Goal: Transaction & Acquisition: Book appointment/travel/reservation

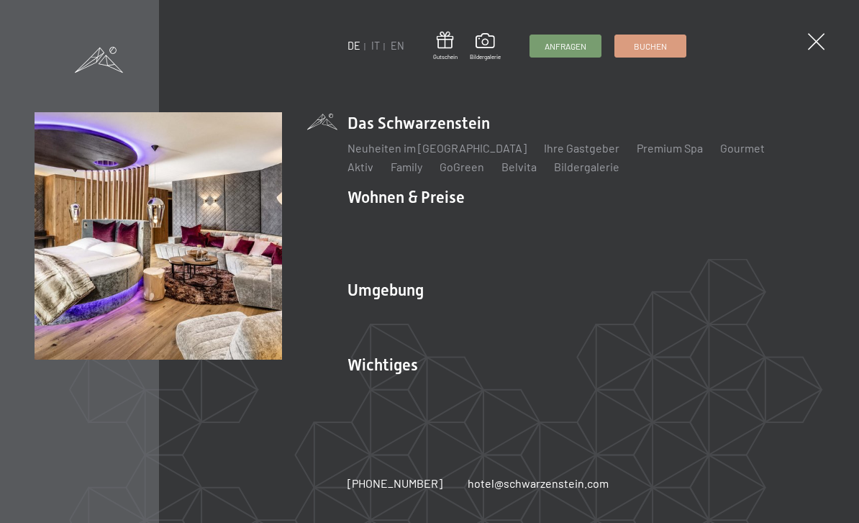
click at [492, 228] on link "Zimmer & Preise" at bounding box center [499, 223] width 83 height 14
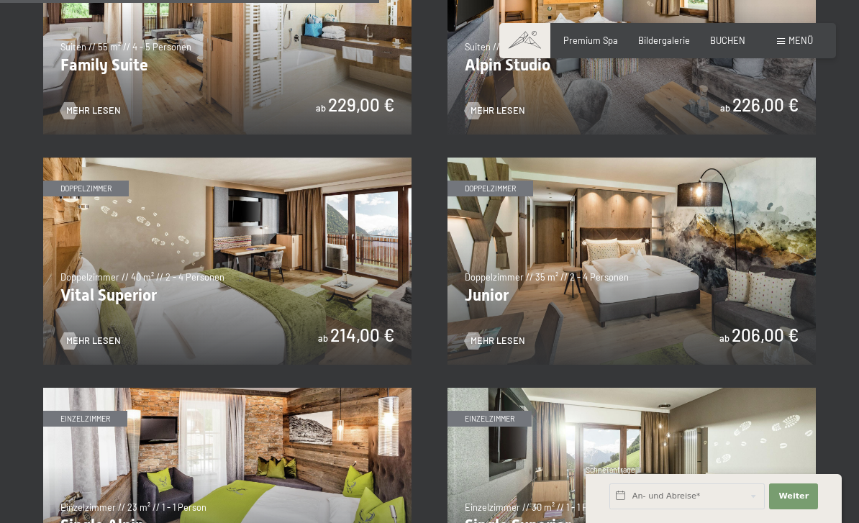
scroll to position [1529, 0]
click at [783, 253] on img at bounding box center [632, 261] width 368 height 207
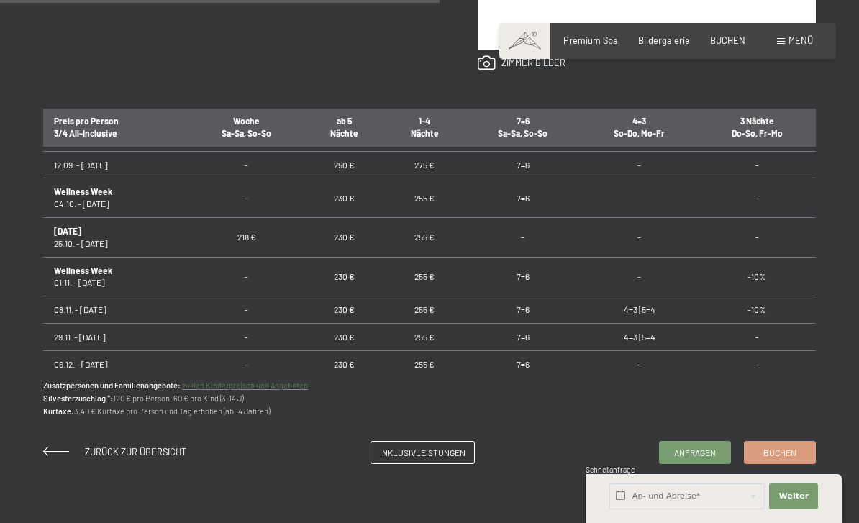
scroll to position [823, 0]
click at [646, 377] on td "5=4" at bounding box center [640, 390] width 118 height 27
click at [795, 447] on span "Buchen" at bounding box center [780, 452] width 33 height 12
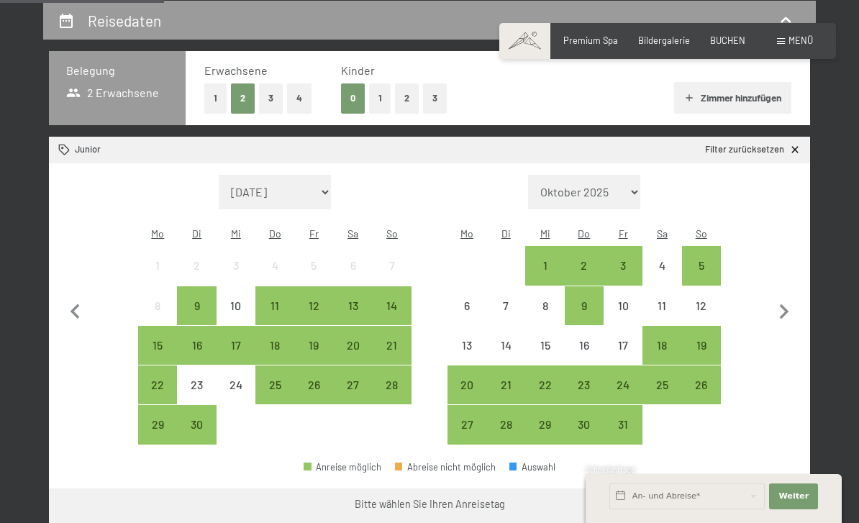
scroll to position [270, 0]
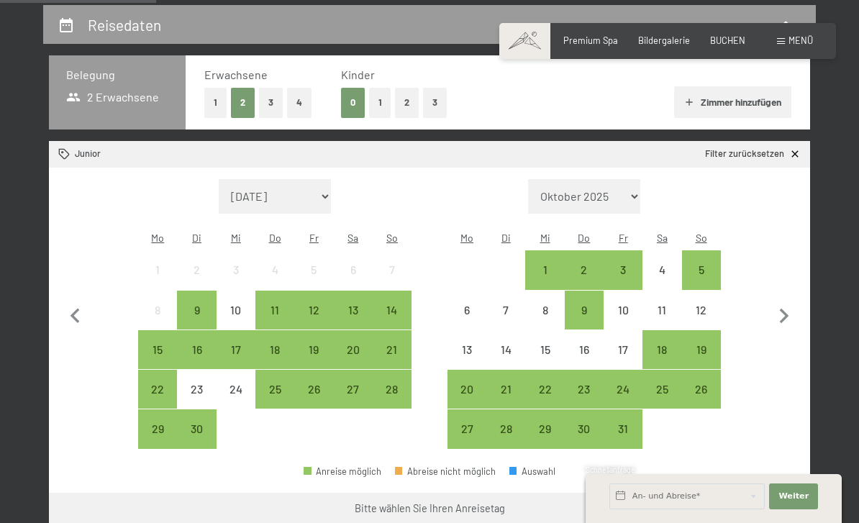
click at [796, 302] on icon "button" at bounding box center [784, 317] width 30 height 30
select select "2025-10-01"
select select "2025-11-01"
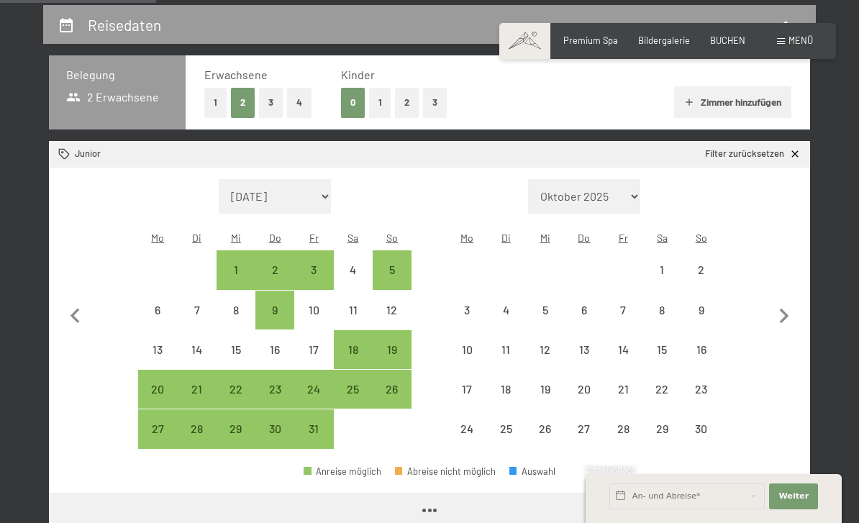
select select "2025-10-01"
select select "2025-11-01"
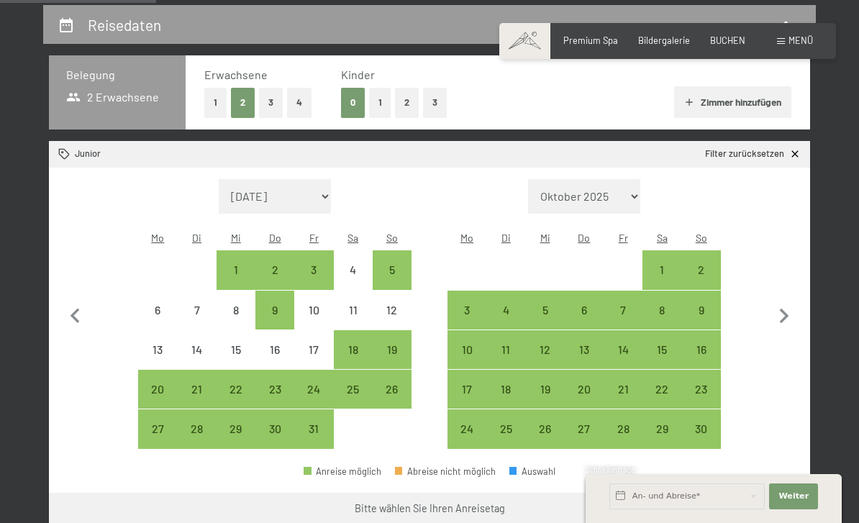
click at [277, 106] on button "3" at bounding box center [271, 103] width 24 height 30
select select "2025-10-01"
select select "2025-11-01"
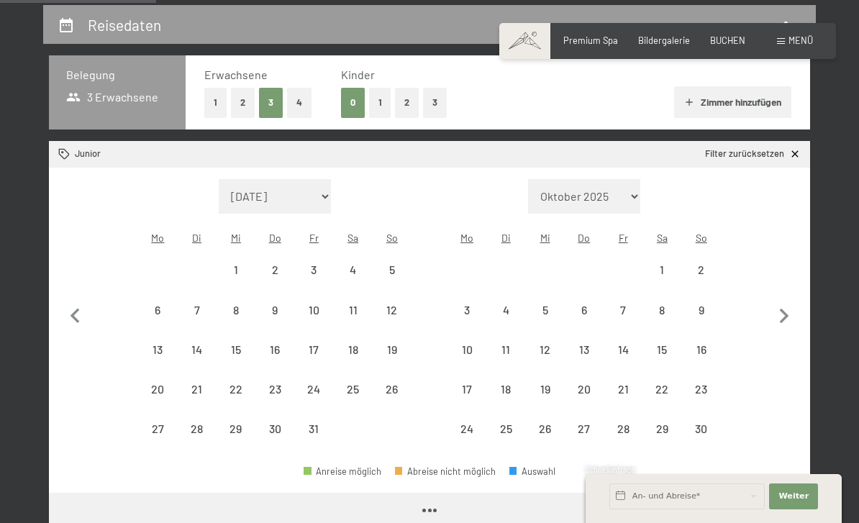
select select "2025-10-01"
select select "2025-11-01"
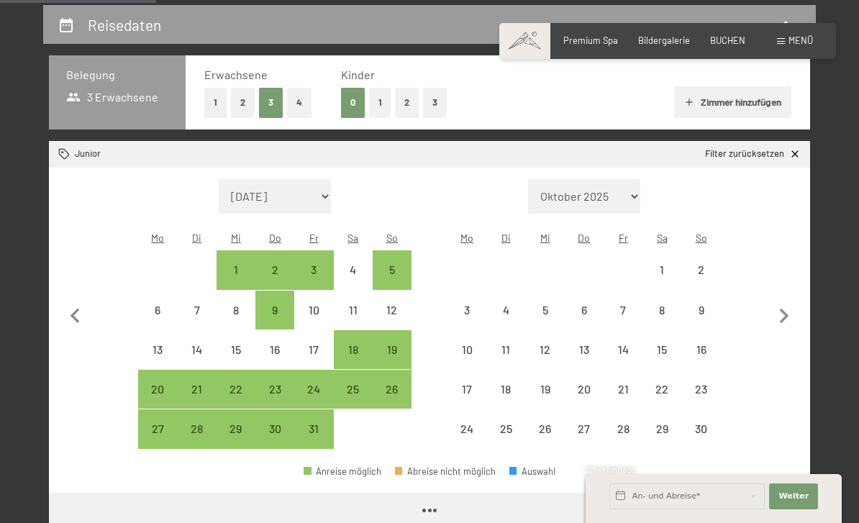
select select "2025-10-01"
select select "2025-11-01"
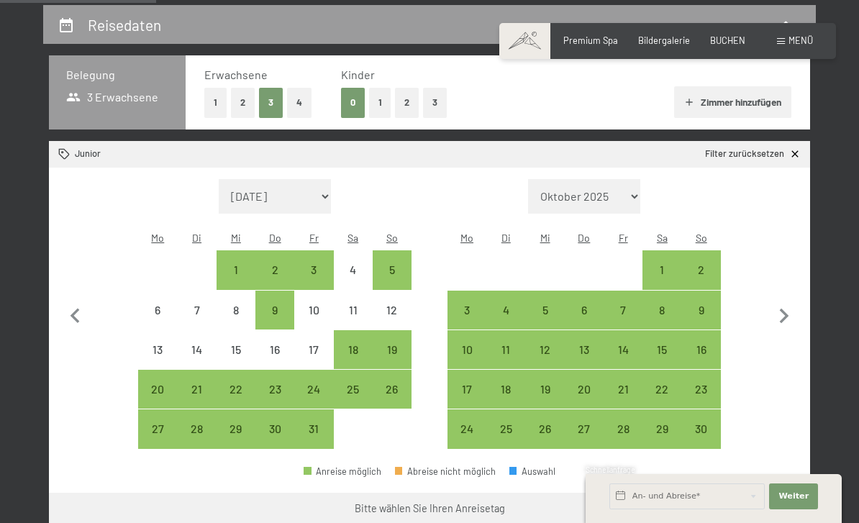
click at [784, 304] on icon "button" at bounding box center [784, 317] width 30 height 30
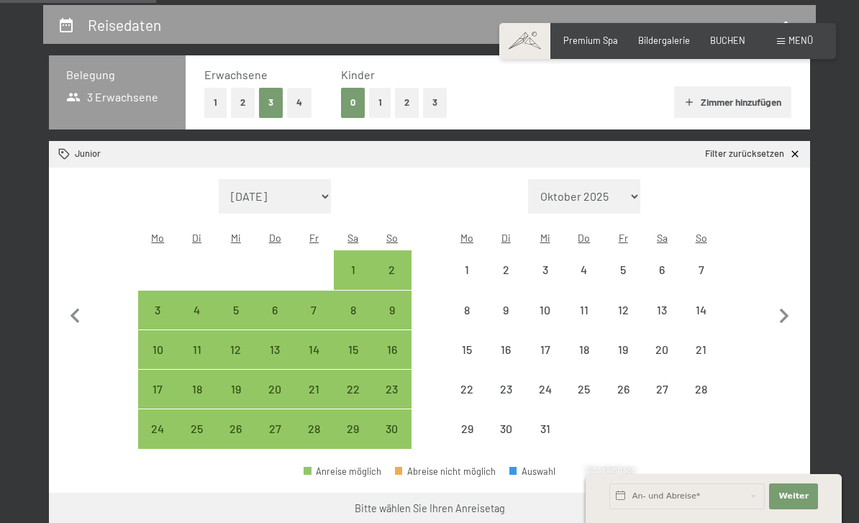
select select "2025-11-01"
select select "2025-12-01"
select select "2025-11-01"
select select "2025-12-01"
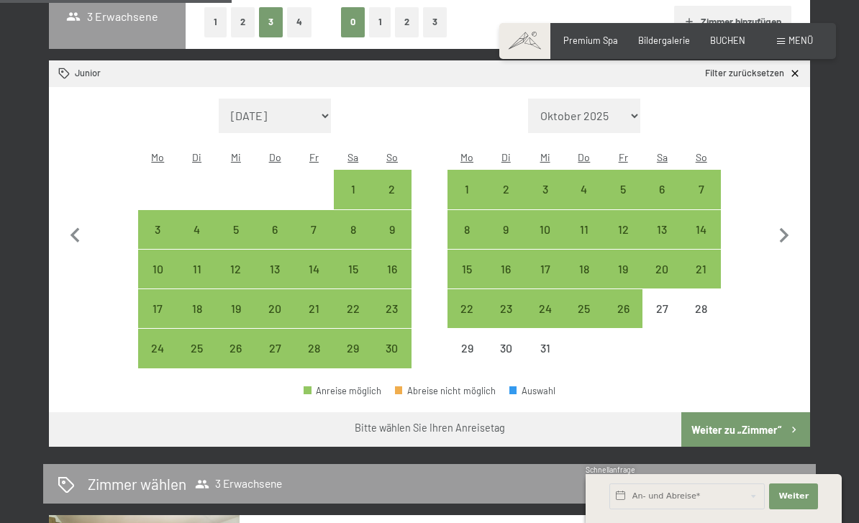
click at [786, 247] on button "button" at bounding box center [784, 234] width 30 height 271
select select "2025-12-01"
select select "2026-01-01"
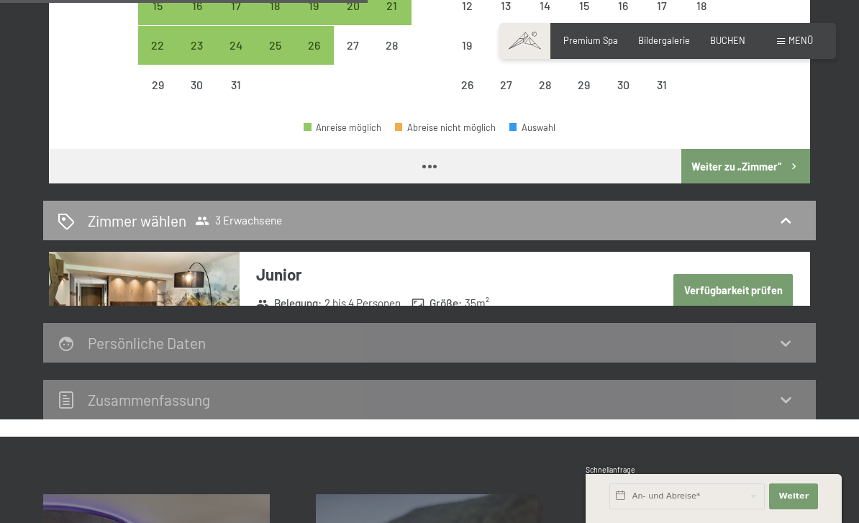
select select "2025-12-01"
select select "2026-01-01"
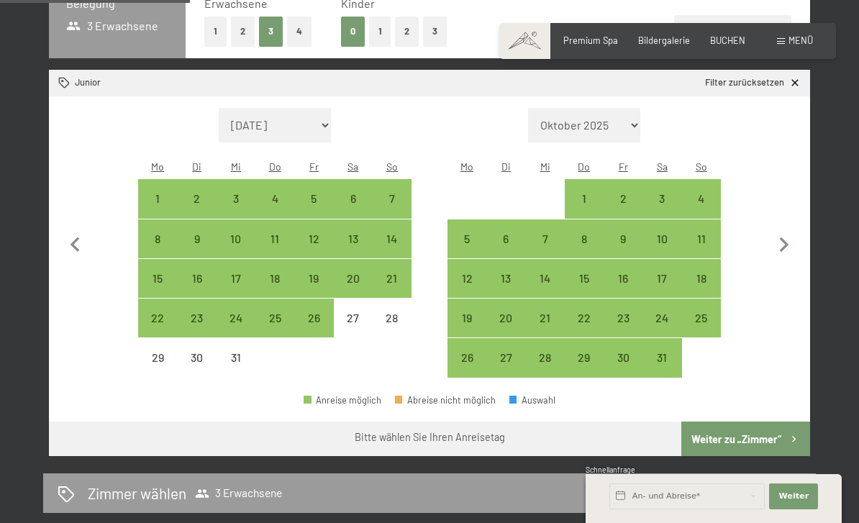
scroll to position [297, 0]
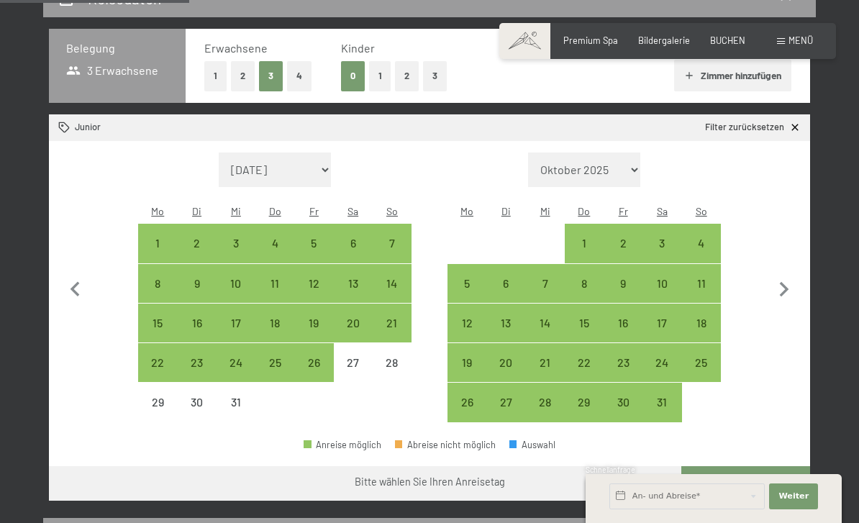
click at [789, 281] on icon "button" at bounding box center [784, 290] width 30 height 30
select select "2026-01-01"
select select "2026-02-01"
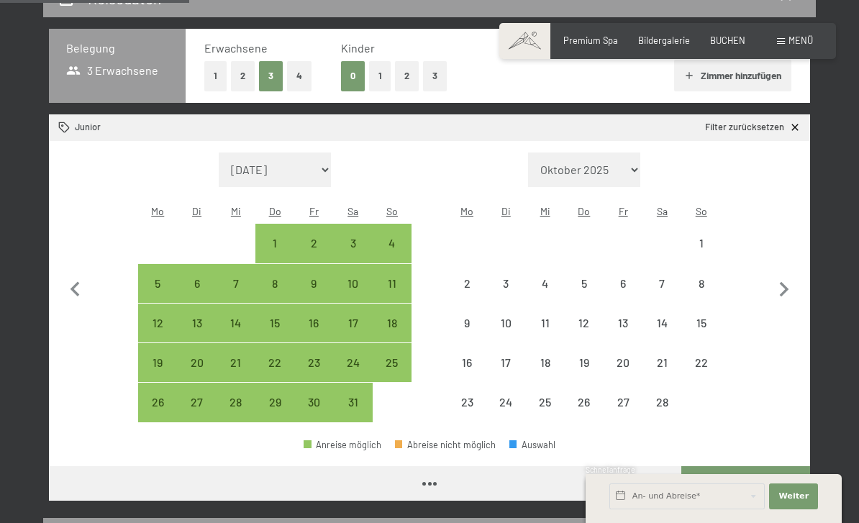
click at [789, 281] on icon "button" at bounding box center [784, 290] width 30 height 30
select select "2026-02-01"
select select "2026-03-01"
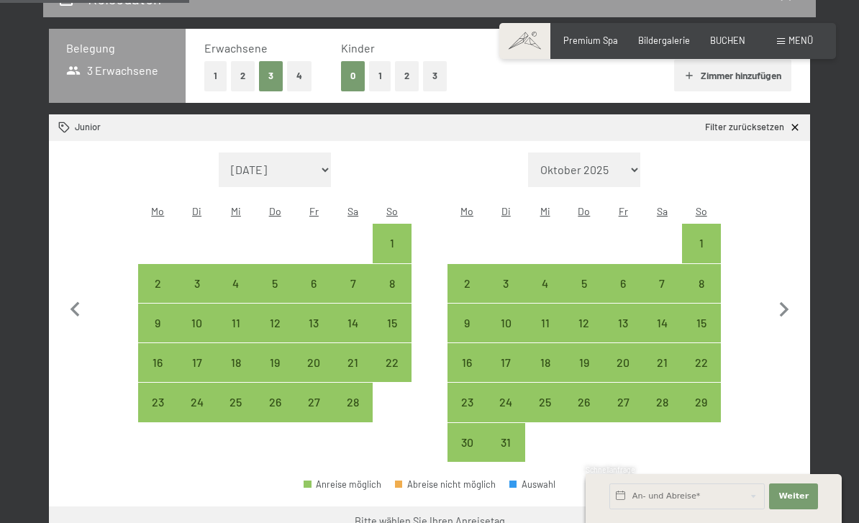
click at [795, 295] on icon "button" at bounding box center [784, 310] width 30 height 30
select select "2026-03-01"
select select "2026-04-01"
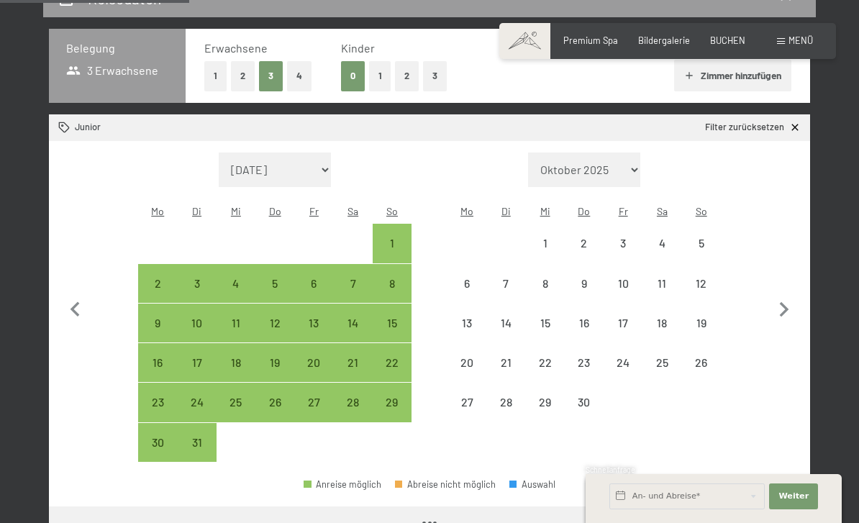
click at [795, 295] on icon "button" at bounding box center [784, 310] width 30 height 30
select select "2026-04-01"
select select "2026-05-01"
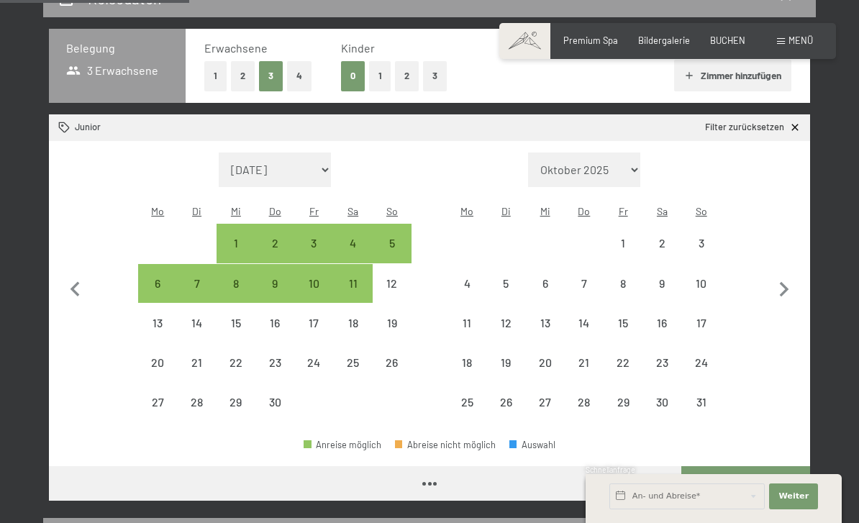
click at [792, 286] on icon "button" at bounding box center [784, 290] width 30 height 30
select select "2026-05-01"
select select "2026-06-01"
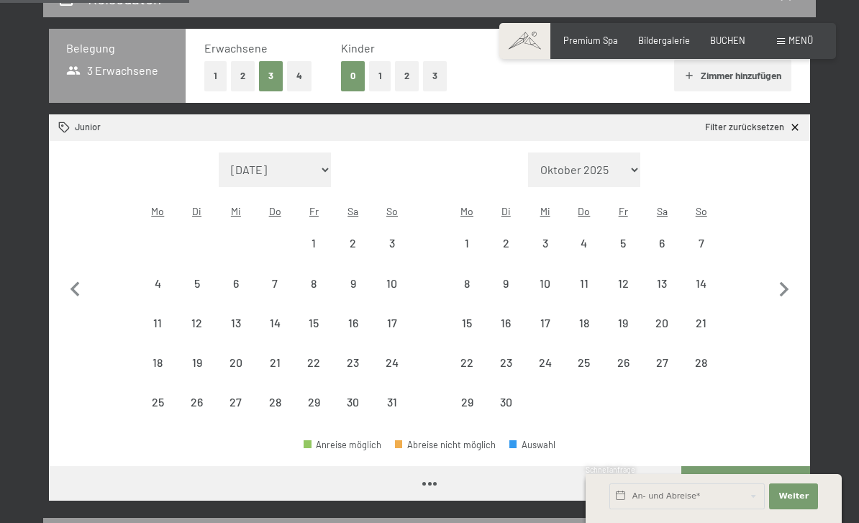
click at [791, 286] on icon "button" at bounding box center [784, 290] width 30 height 30
select select "2026-06-01"
select select "2026-07-01"
click at [791, 287] on icon "button" at bounding box center [784, 290] width 30 height 30
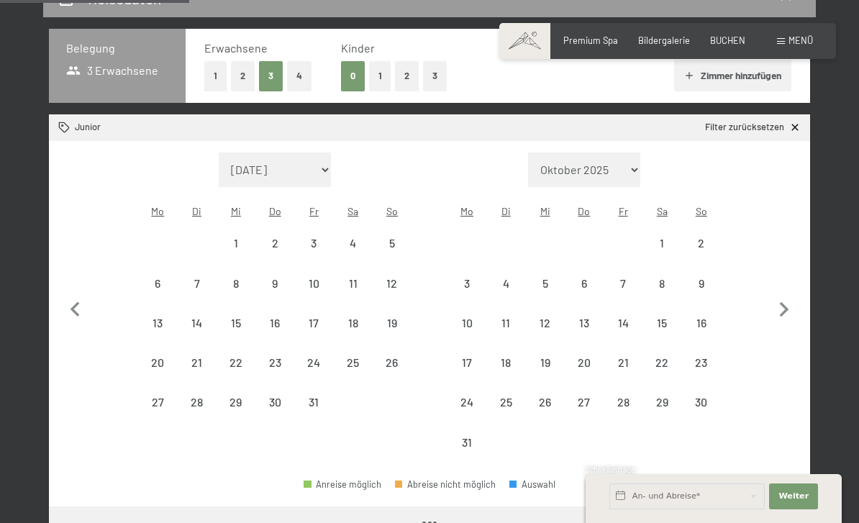
click at [791, 295] on icon "button" at bounding box center [784, 310] width 30 height 30
click at [790, 295] on icon "button" at bounding box center [784, 310] width 30 height 30
select select "2026-09-01"
select select "2026-10-01"
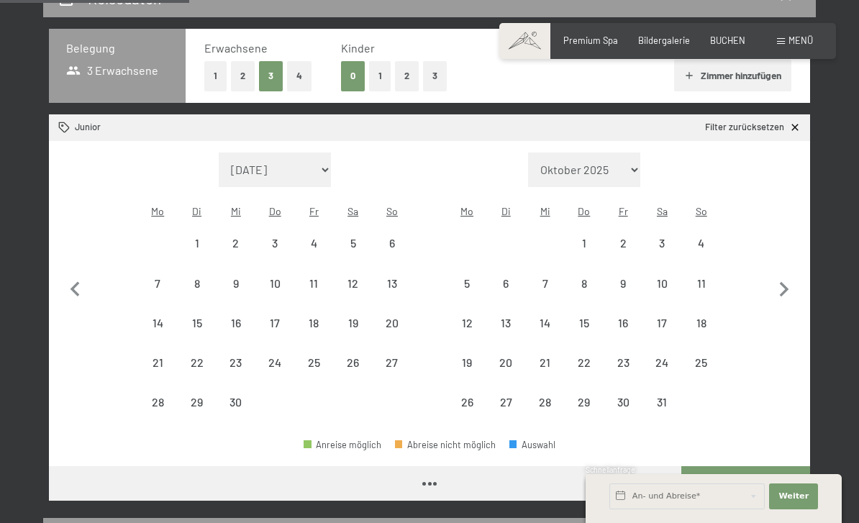
click at [789, 289] on icon "button" at bounding box center [784, 290] width 30 height 30
select select "2026-10-01"
select select "2026-11-01"
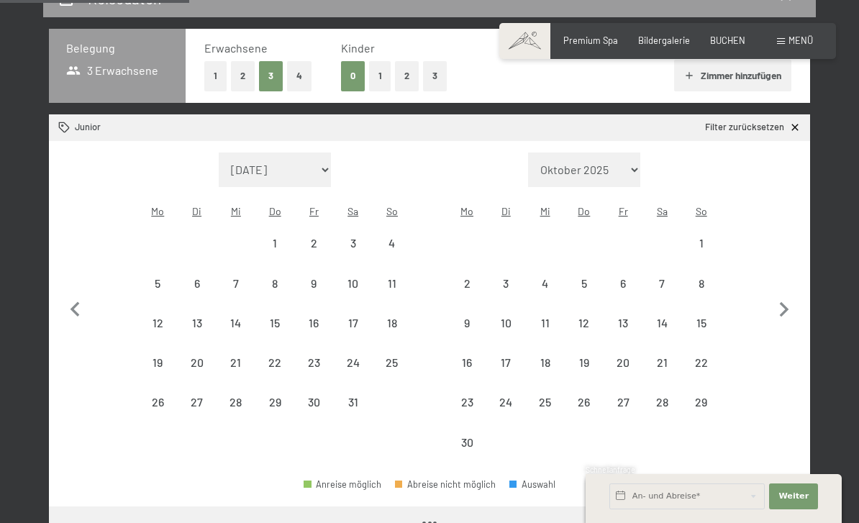
click at [789, 295] on icon "button" at bounding box center [784, 310] width 30 height 30
select select "2026-11-01"
select select "2026-12-01"
click at [789, 295] on icon "button" at bounding box center [784, 310] width 30 height 30
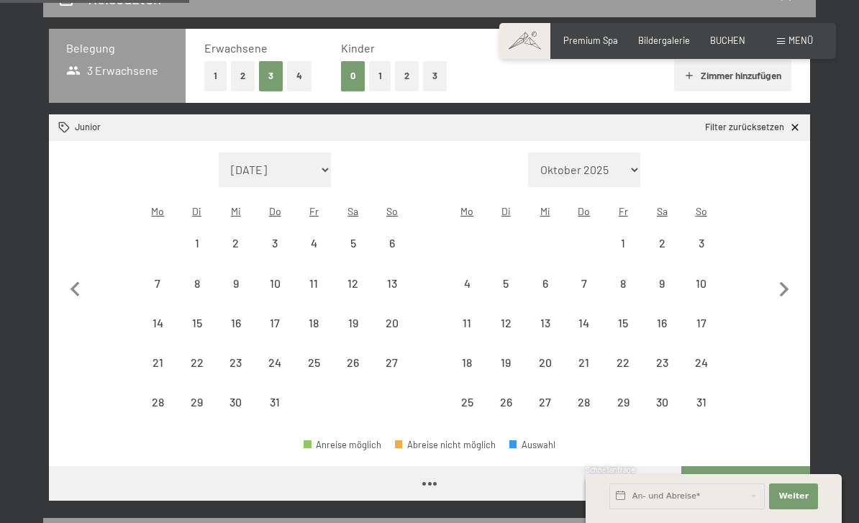
select select "2026-12-01"
select select "2027-01-01"
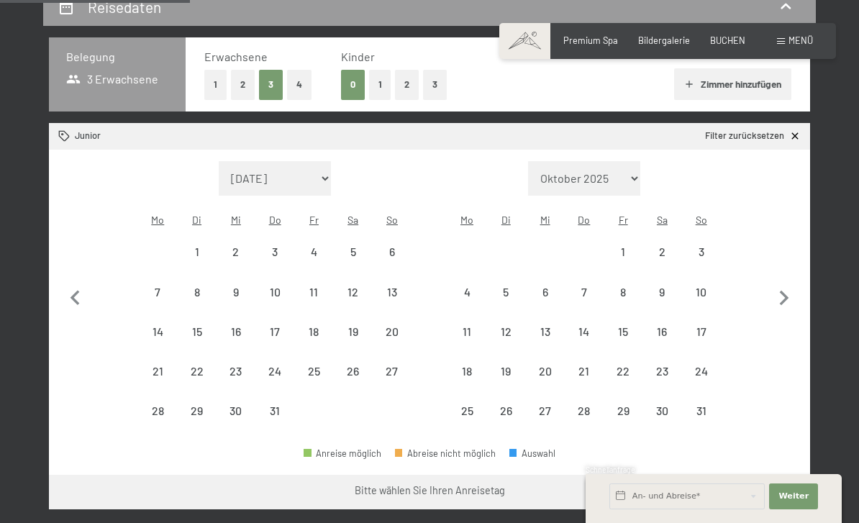
scroll to position [287, 0]
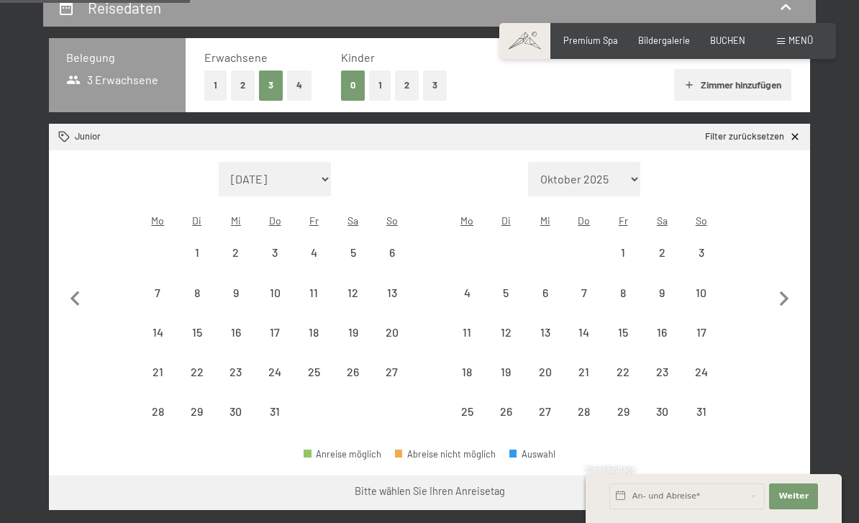
click at [671, 287] on div "9" at bounding box center [662, 305] width 36 height 36
select select "2026-12-01"
select select "2027-01-01"
click at [670, 327] on div "16" at bounding box center [662, 345] width 36 height 36
select select "2026-12-01"
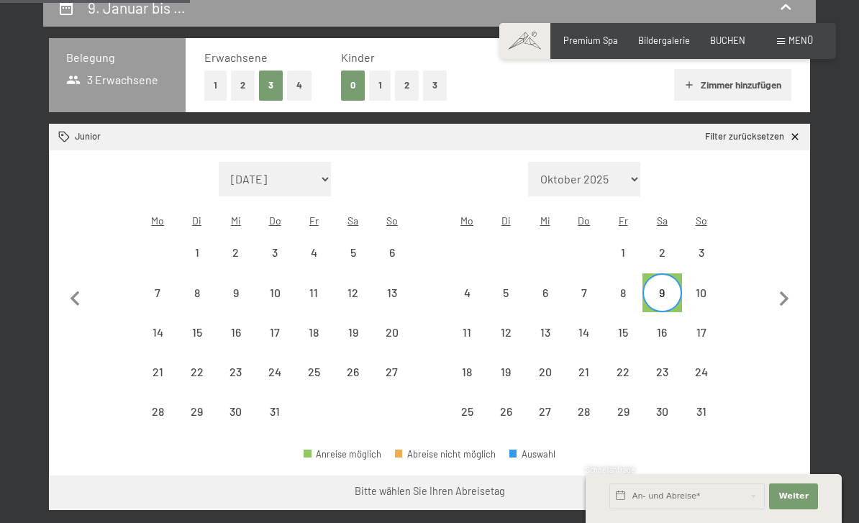
select select "2027-01-01"
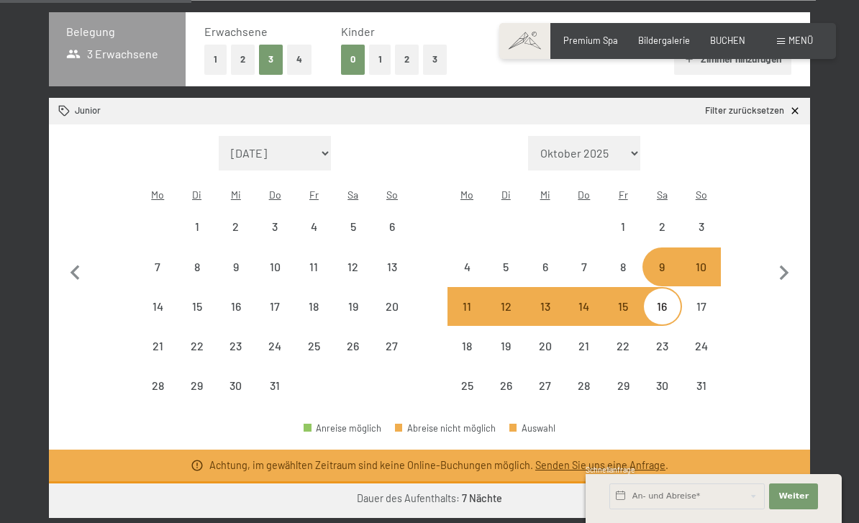
scroll to position [314, 0]
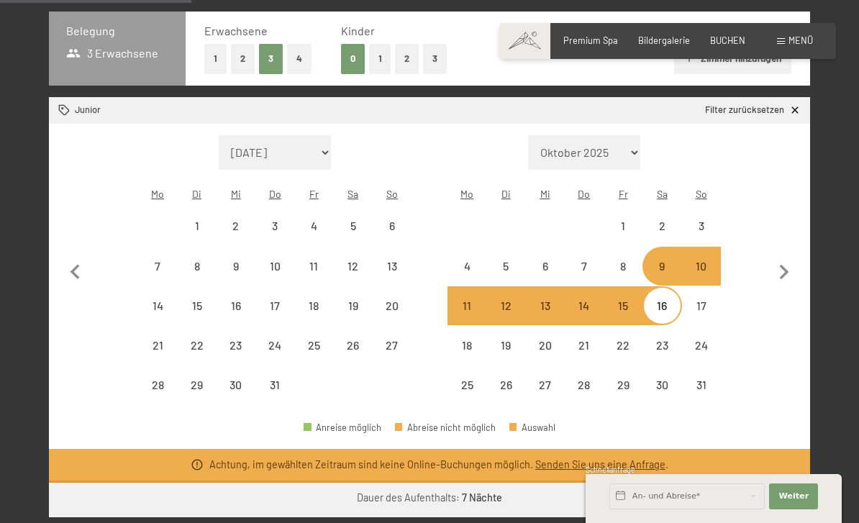
click at [663, 220] on div "2" at bounding box center [662, 238] width 36 height 36
select select "2026-12-01"
select select "2027-01-01"
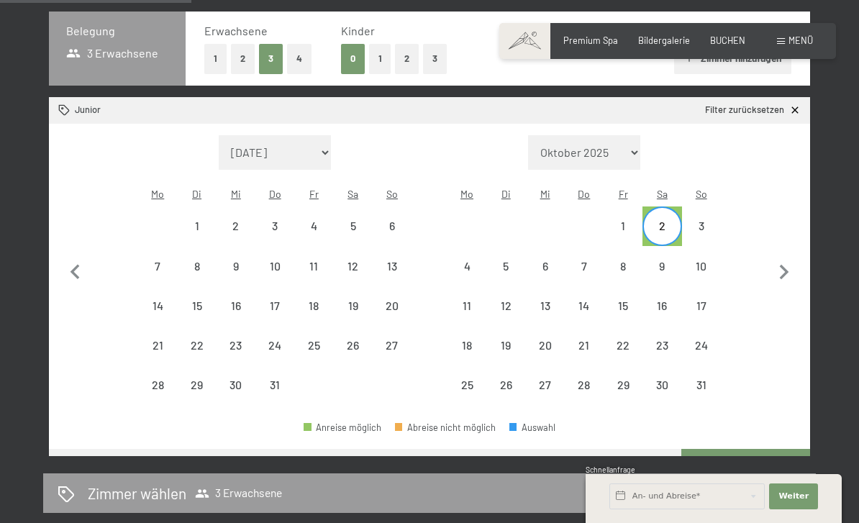
click at [660, 248] on div "9" at bounding box center [662, 266] width 36 height 36
select select "2026-12-01"
select select "2027-01-01"
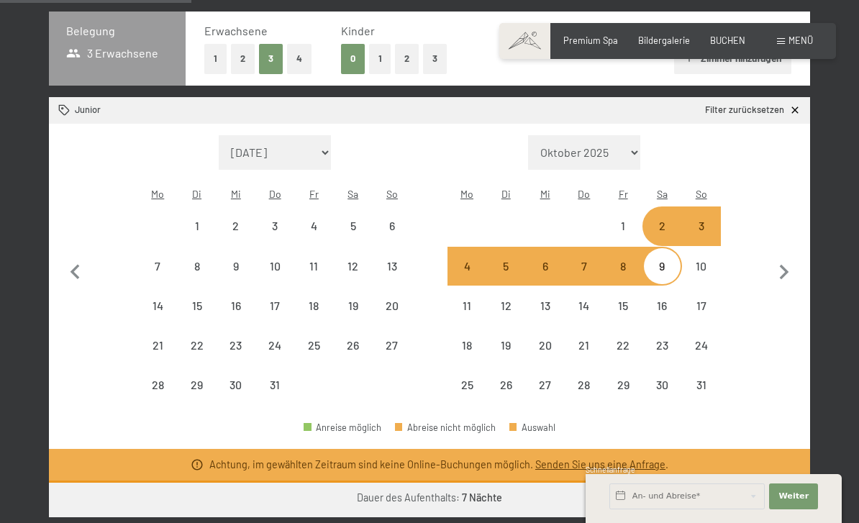
click at [784, 223] on button "button" at bounding box center [784, 270] width 30 height 271
select select "2027-01-01"
select select "2027-02-01"
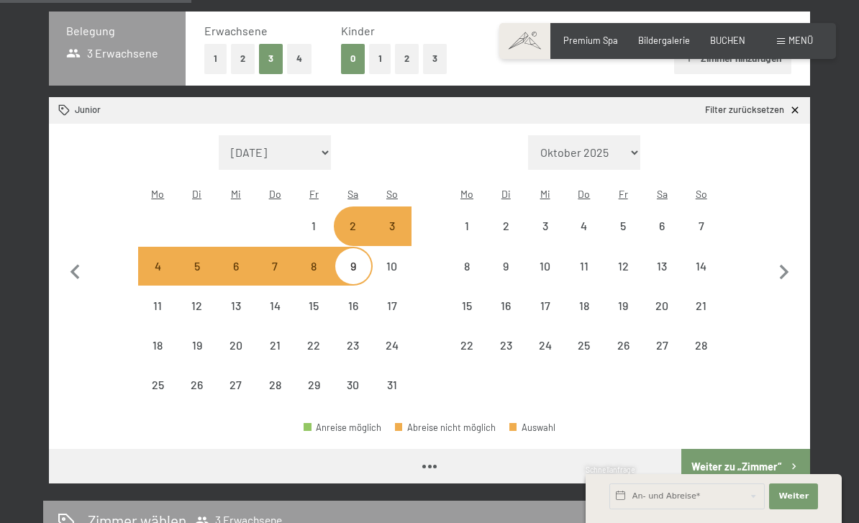
select select "2027-01-01"
select select "2027-02-01"
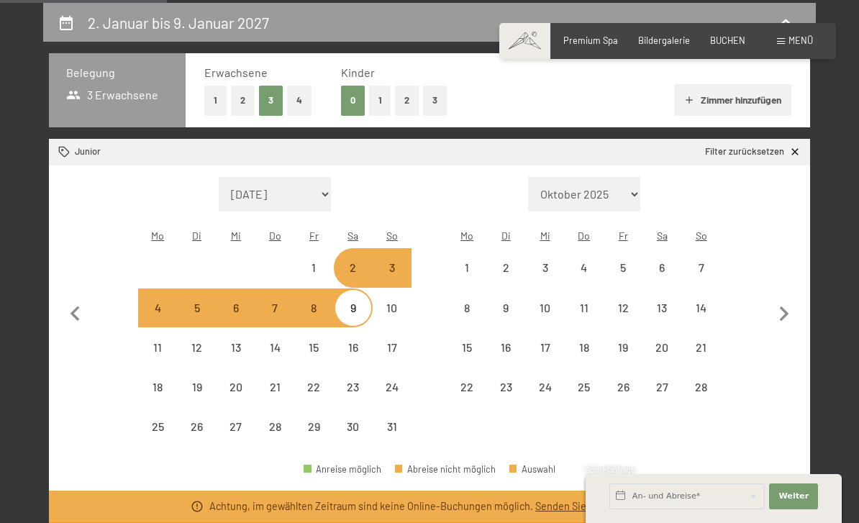
scroll to position [274, 0]
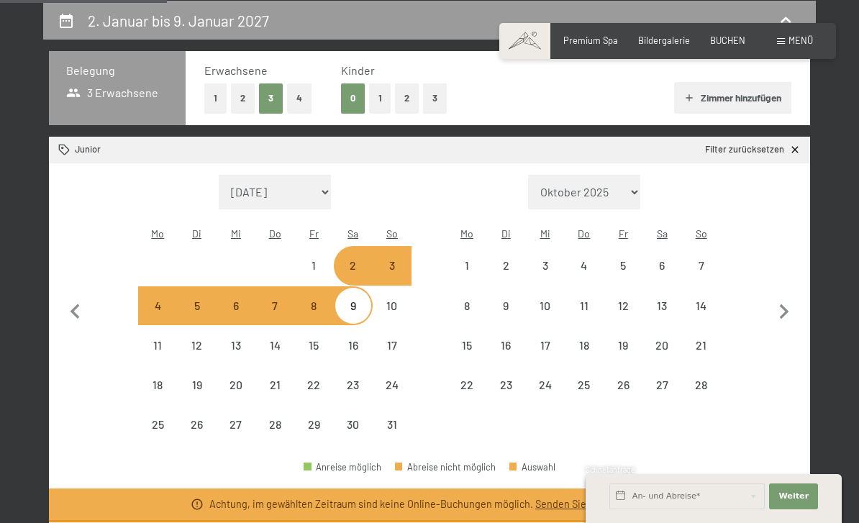
click at [73, 328] on button "button" at bounding box center [75, 310] width 30 height 271
select select "2026-12-01"
select select "2027-01-01"
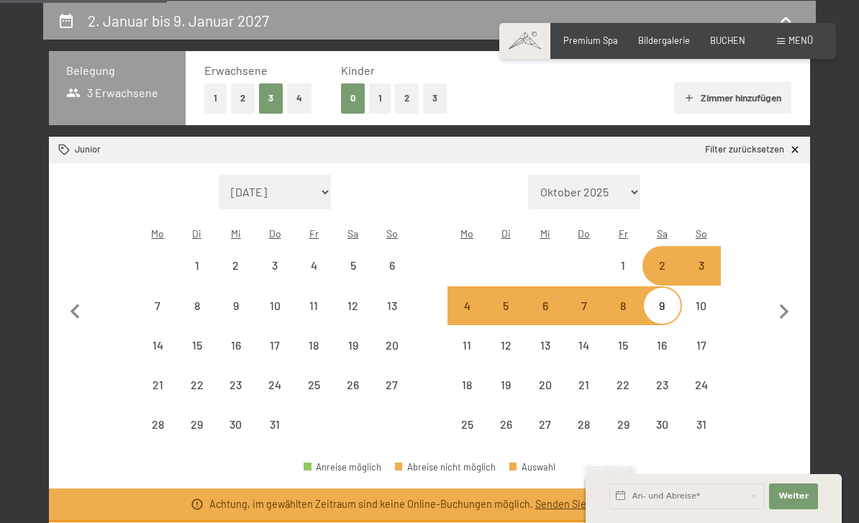
click at [73, 328] on button "button" at bounding box center [75, 310] width 30 height 271
select select "2026-11-01"
select select "2026-12-01"
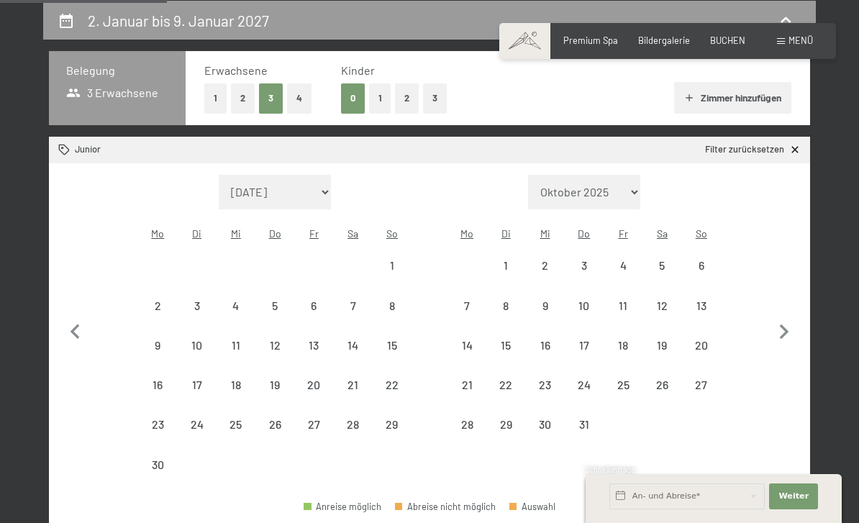
click at [76, 317] on icon "button" at bounding box center [75, 332] width 30 height 30
select select "2026-10-01"
select select "2026-11-01"
click at [630, 300] on div "6" at bounding box center [623, 318] width 36 height 36
select select "2026-10-01"
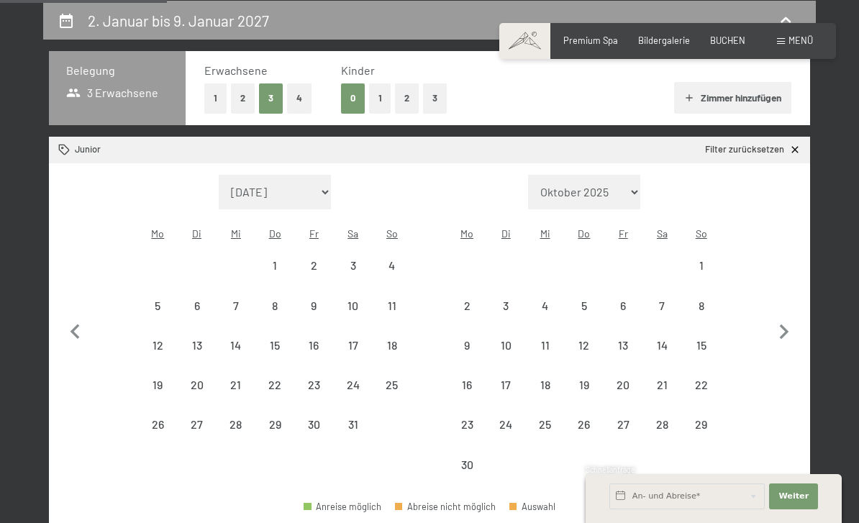
select select "2026-11-01"
click at [630, 340] on div "13" at bounding box center [623, 358] width 36 height 36
select select "2026-10-01"
select select "2026-11-01"
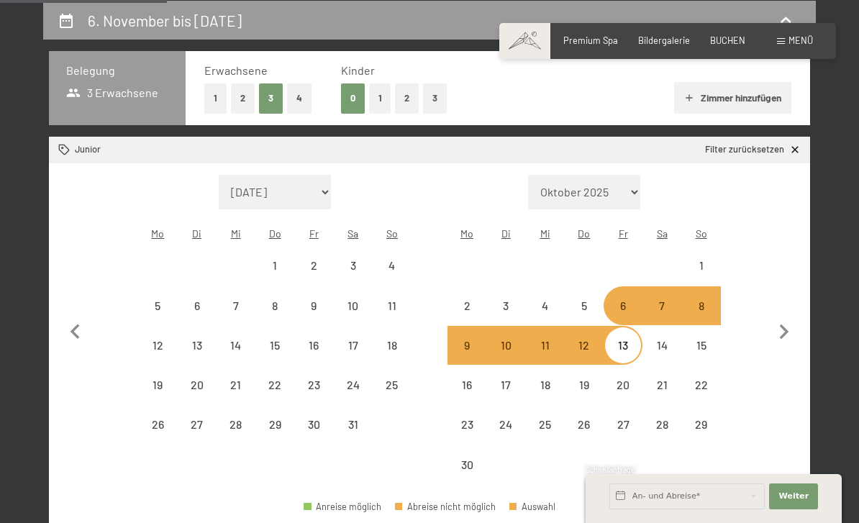
click at [664, 300] on div "7" at bounding box center [662, 318] width 36 height 36
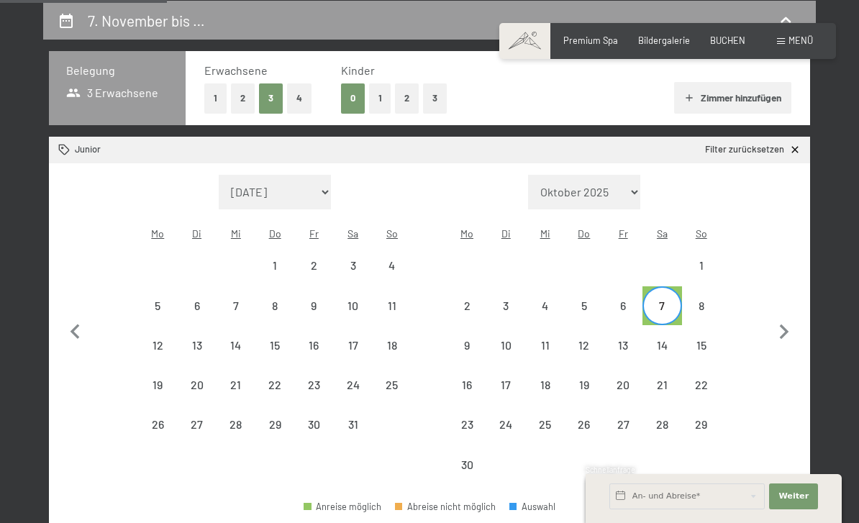
click at [662, 340] on div "14" at bounding box center [662, 358] width 36 height 36
select select "2026-10-01"
select select "2026-11-01"
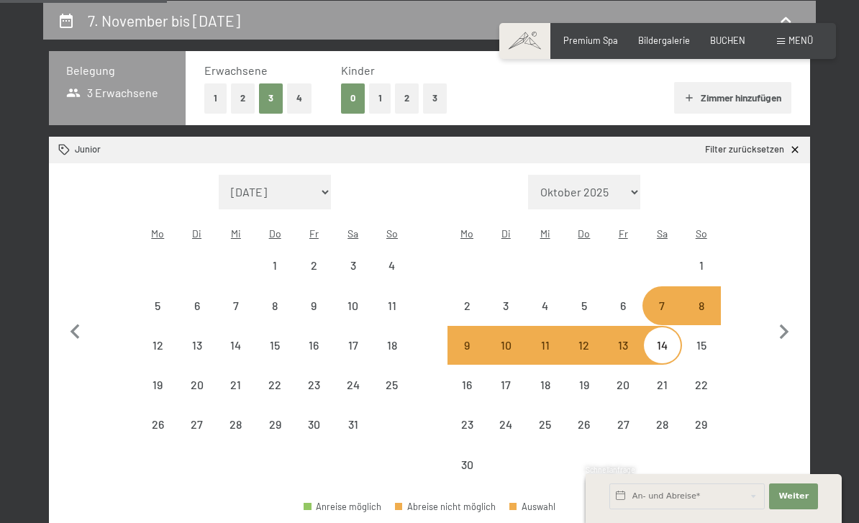
click at [94, 337] on div "Monat/Jahr September 2025 Oktober 2025 November 2025 Dezember 2025 Januar 2026 …" at bounding box center [430, 330] width 716 height 310
click at [94, 336] on div "Monat/Jahr September 2025 Oktober 2025 November 2025 Dezember 2025 Januar 2026 …" at bounding box center [430, 330] width 716 height 310
click at [75, 328] on icon "button" at bounding box center [75, 332] width 30 height 30
select select "2026-09-01"
select select "2026-10-01"
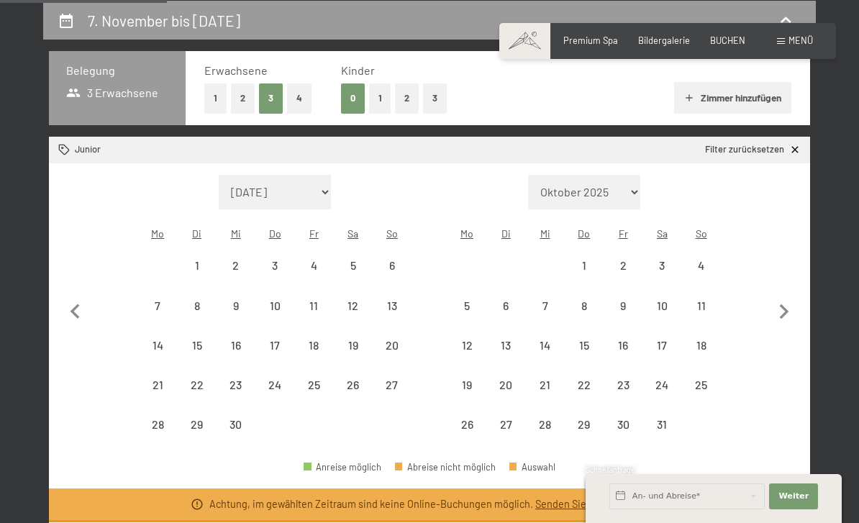
click at [75, 328] on button "button" at bounding box center [75, 310] width 30 height 271
select select "2026-08-01"
select select "2026-09-01"
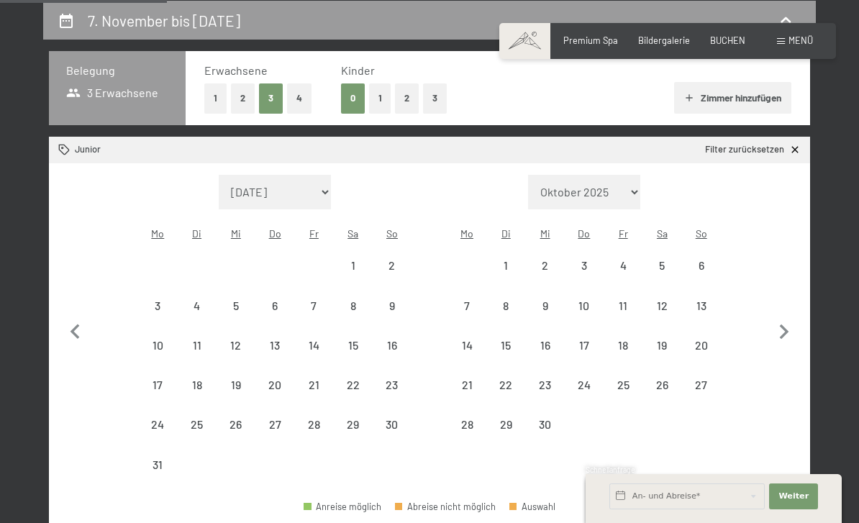
click at [75, 317] on icon "button" at bounding box center [75, 332] width 30 height 30
select select "2026-07-01"
select select "2026-08-01"
click at [74, 317] on icon "button" at bounding box center [75, 332] width 30 height 30
select select "2026-06-01"
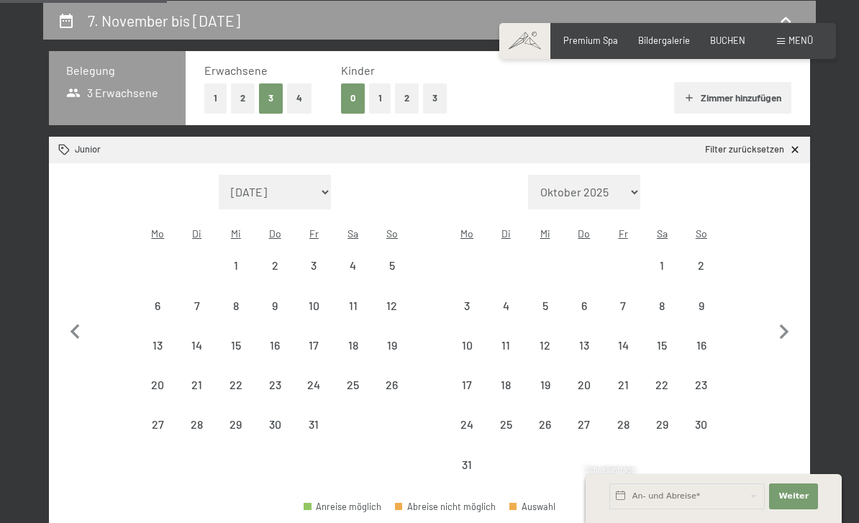
select select "2026-07-01"
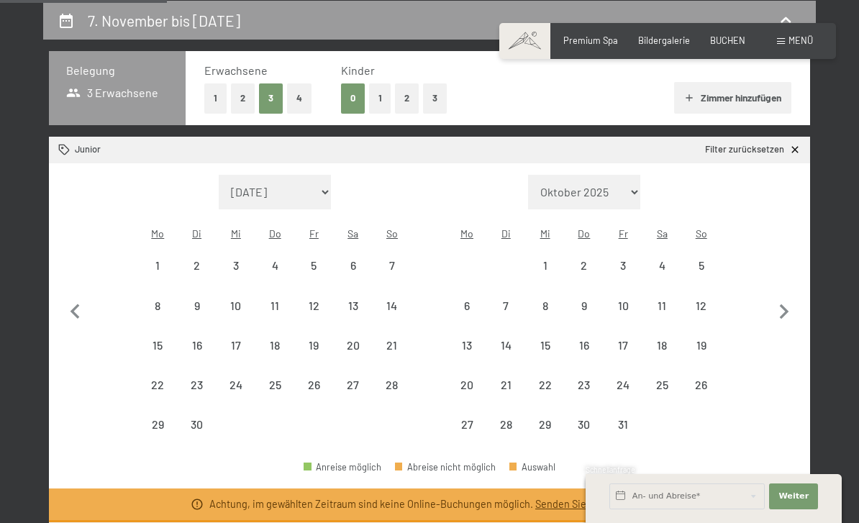
click at [656, 300] on div "11" at bounding box center [662, 318] width 36 height 36
select select "2026-06-01"
select select "2026-07-01"
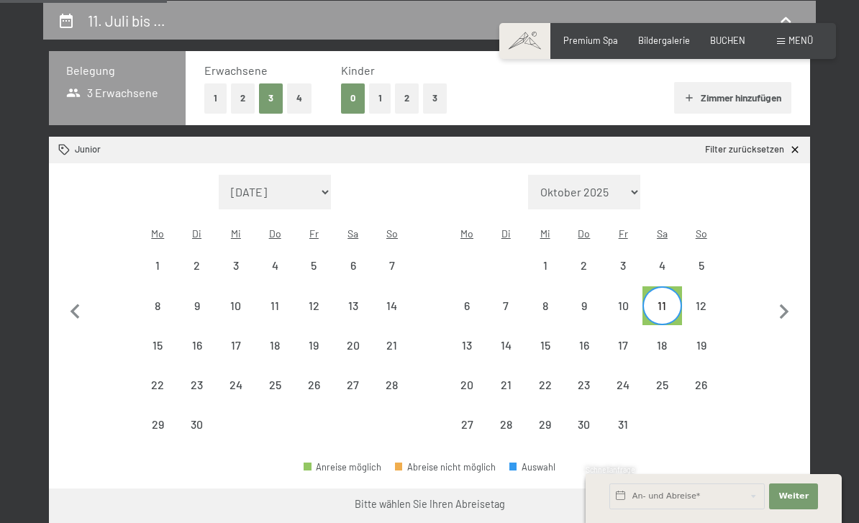
click at [666, 340] on div "18" at bounding box center [662, 358] width 36 height 36
select select "2026-06-01"
select select "2026-07-01"
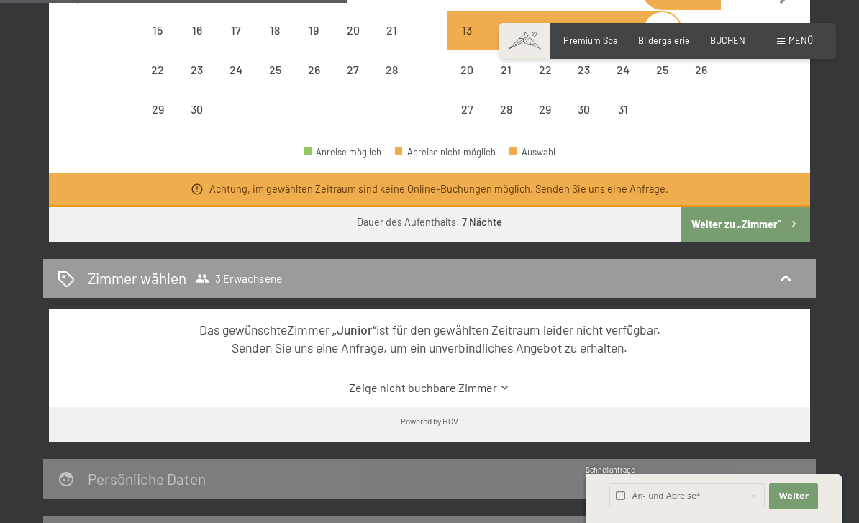
scroll to position [590, 0]
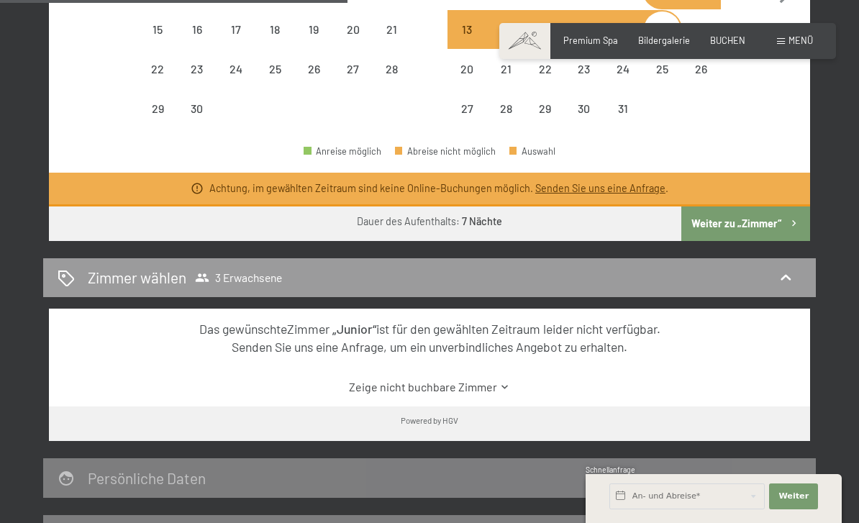
click at [787, 267] on div "Zimmer wählen 3 Erwachsene" at bounding box center [430, 277] width 744 height 21
select select "2026-06-01"
select select "2026-07-01"
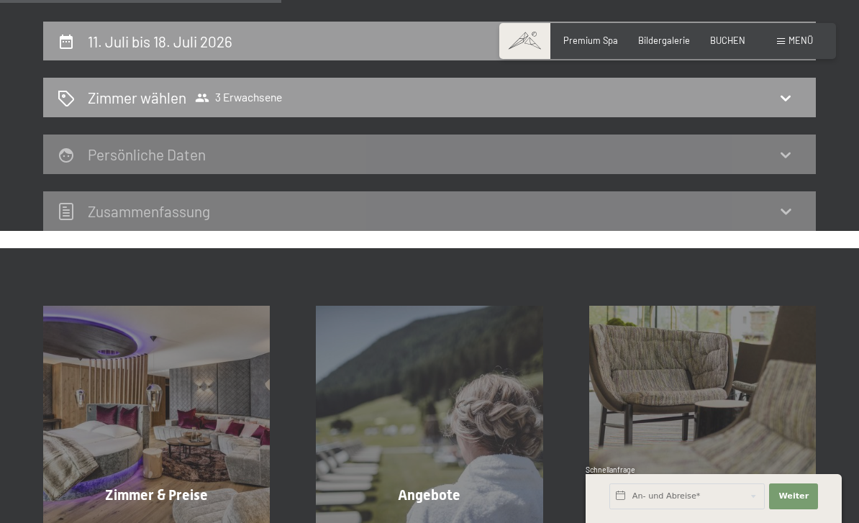
scroll to position [251, 0]
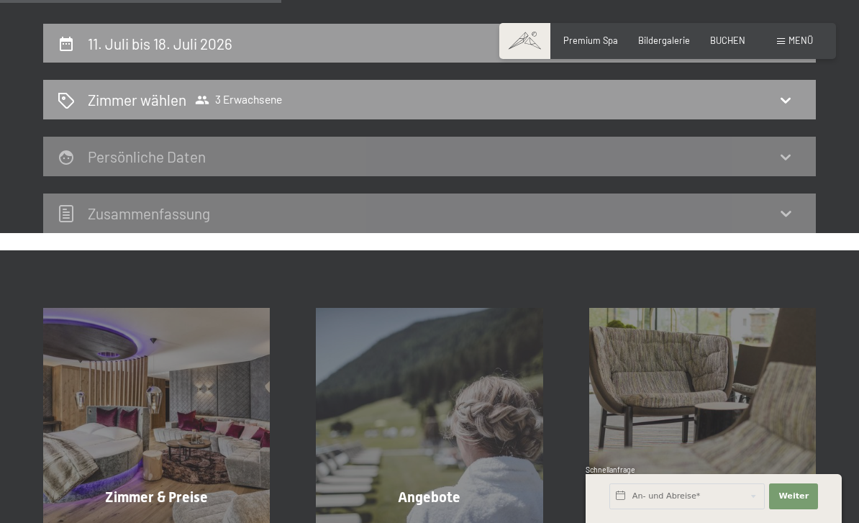
click at [548, 421] on div "Angebote Mehr erfahren" at bounding box center [429, 421] width 273 height 227
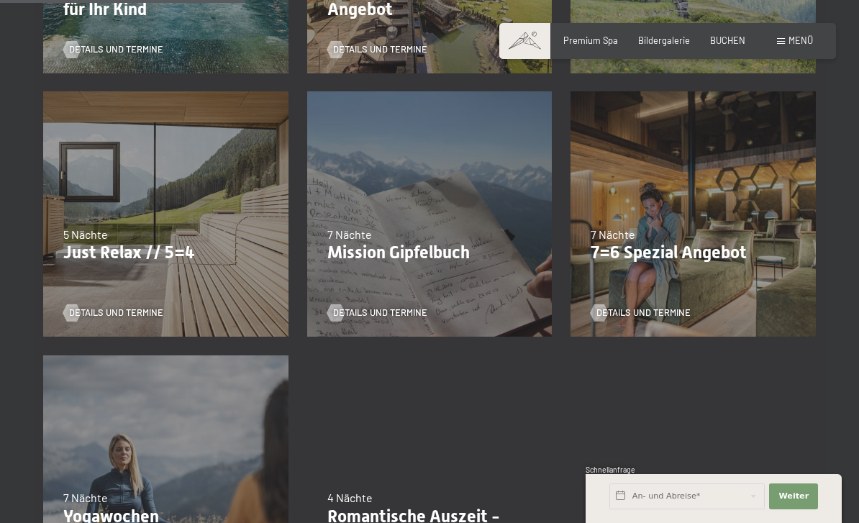
scroll to position [555, 0]
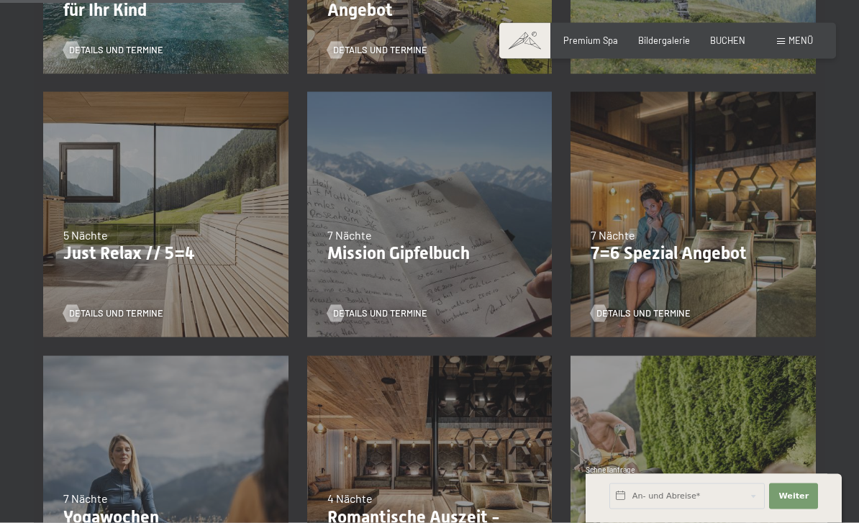
click at [807, 258] on div "04.10.–26.10.2025 01.11.–21.12.2025 10.01.–01.02.2026 07.03.–29.03.2026 16.05.–…" at bounding box center [693, 215] width 264 height 264
click at [655, 297] on div "Details und Termine" at bounding box center [689, 305] width 196 height 30
click at [661, 307] on span "Details und Termine" at bounding box center [644, 313] width 94 height 13
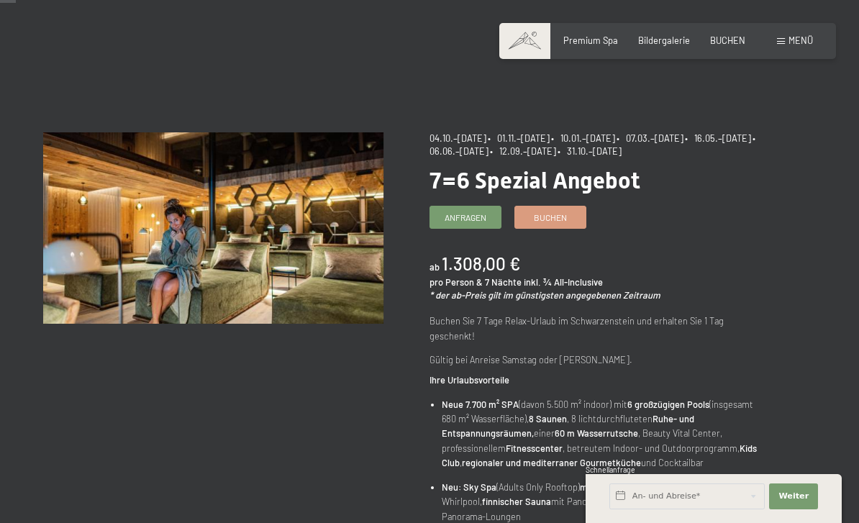
scroll to position [22, 0]
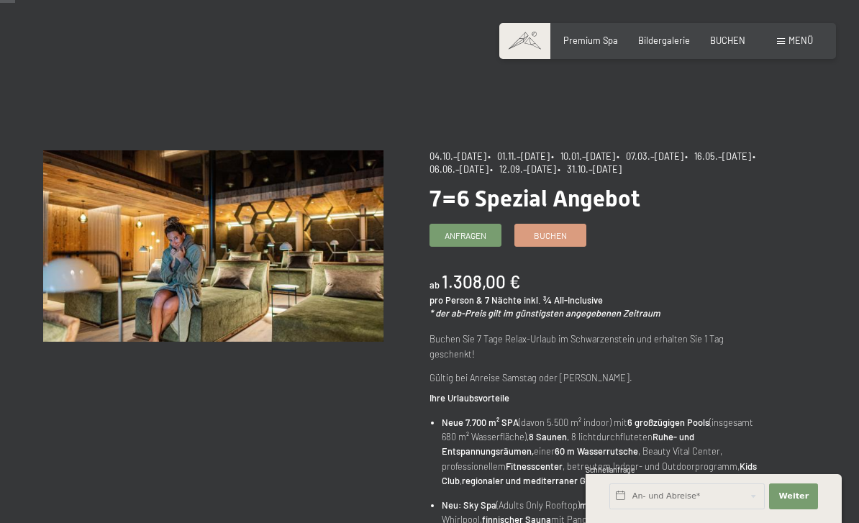
click at [557, 237] on span "Buchen" at bounding box center [550, 236] width 33 height 12
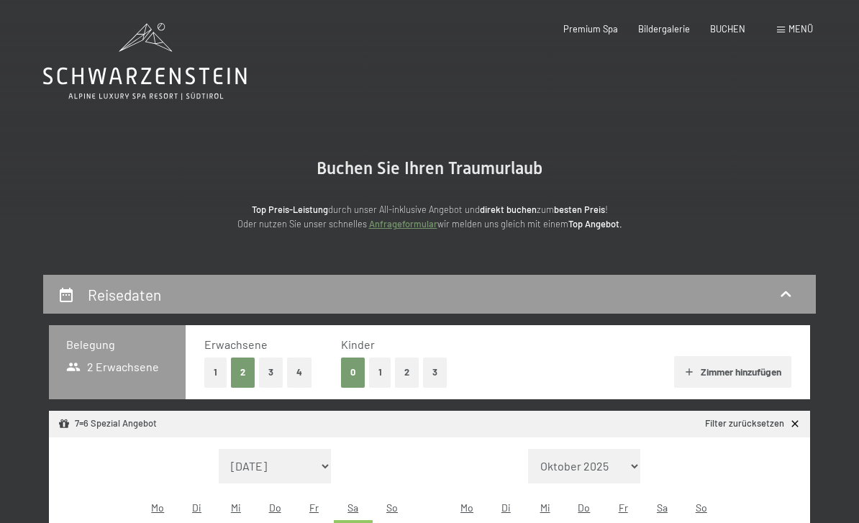
select select "2025-10-01"
select select "2025-11-01"
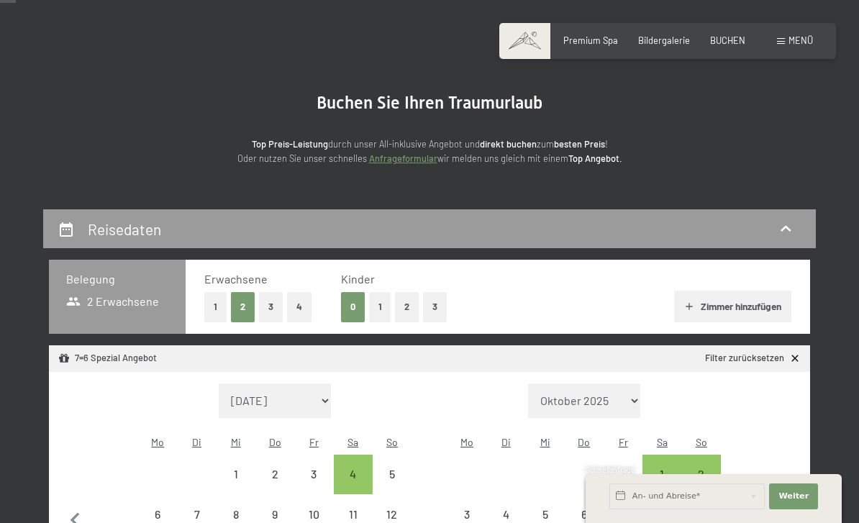
scroll to position [122, 0]
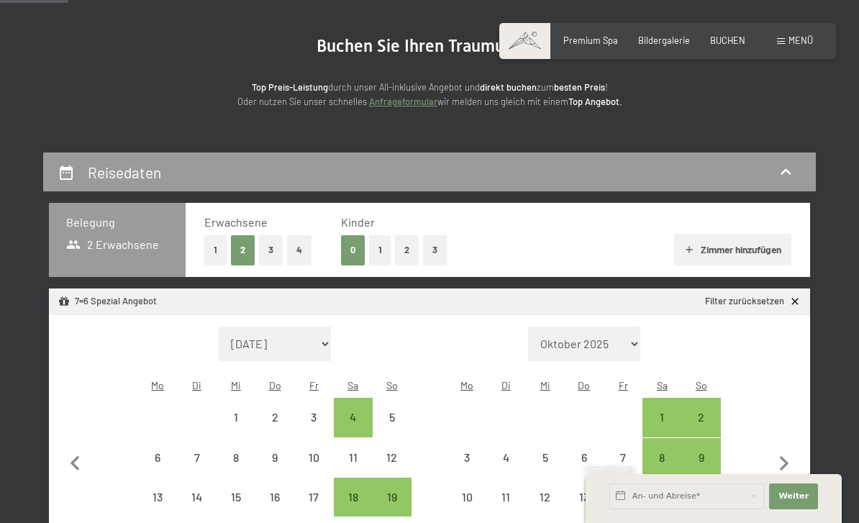
click at [263, 253] on button "3" at bounding box center [271, 250] width 24 height 30
select select "2025-10-01"
select select "2025-11-01"
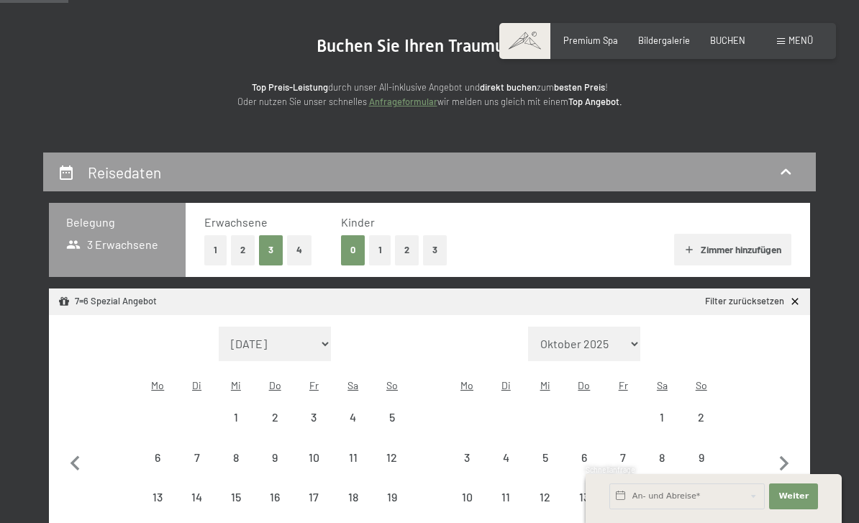
select select "2025-10-01"
select select "2025-11-01"
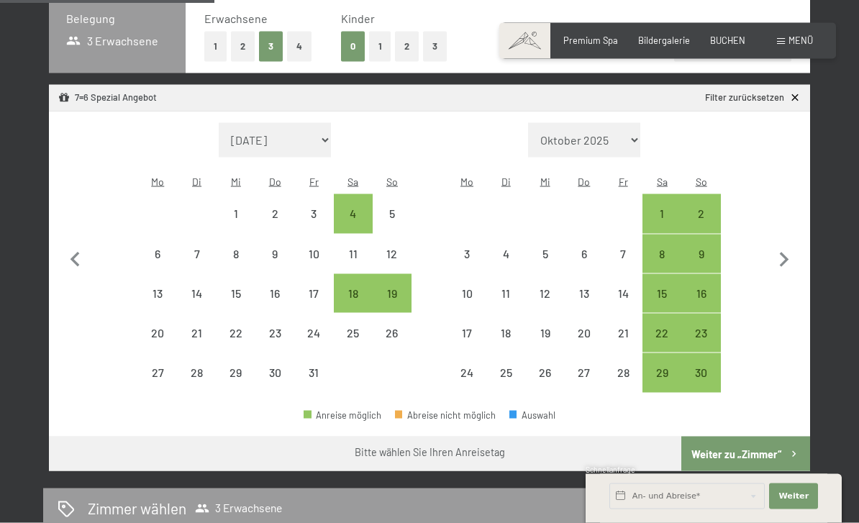
scroll to position [327, 0]
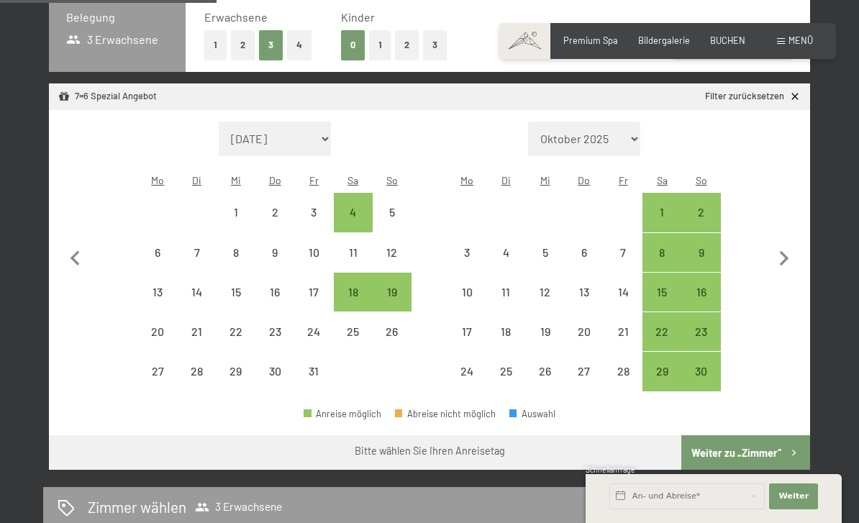
click at [666, 251] on div "8" at bounding box center [662, 265] width 36 height 36
select select "2025-10-01"
select select "2025-11-01"
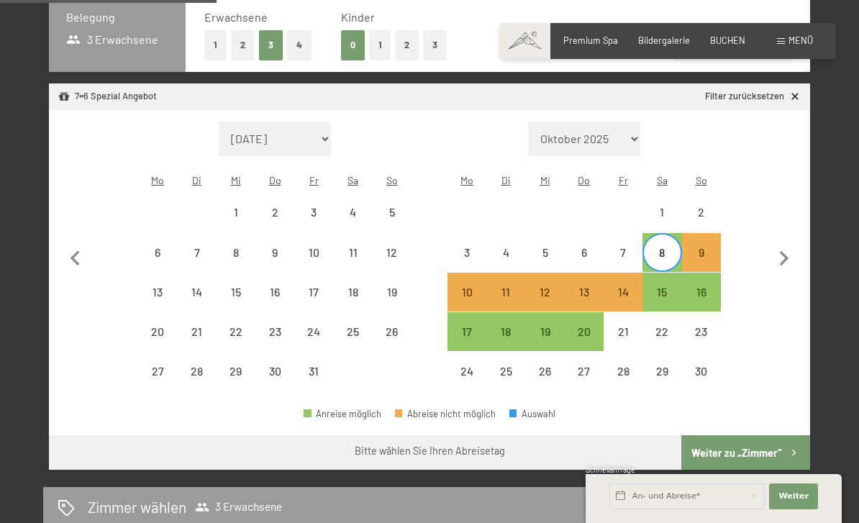
click at [657, 286] on div "15" at bounding box center [662, 304] width 36 height 36
select select "2025-10-01"
select select "2025-11-01"
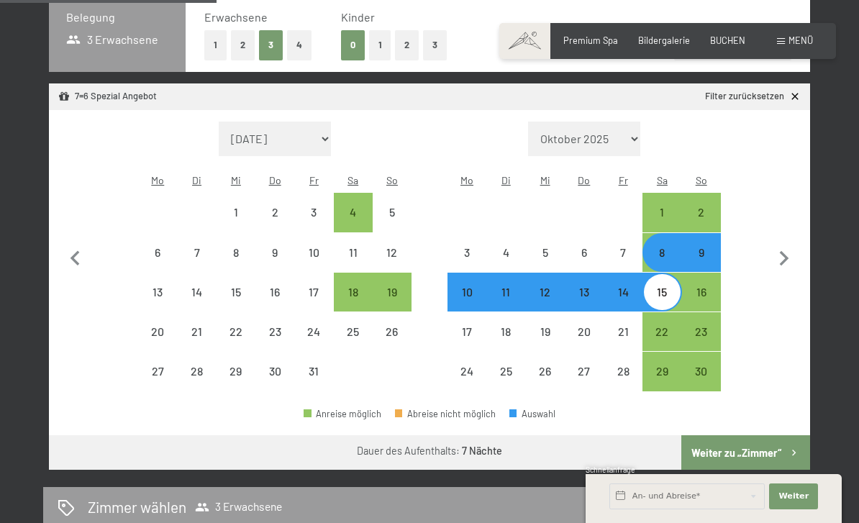
select select "2025-10-01"
select select "2025-11-01"
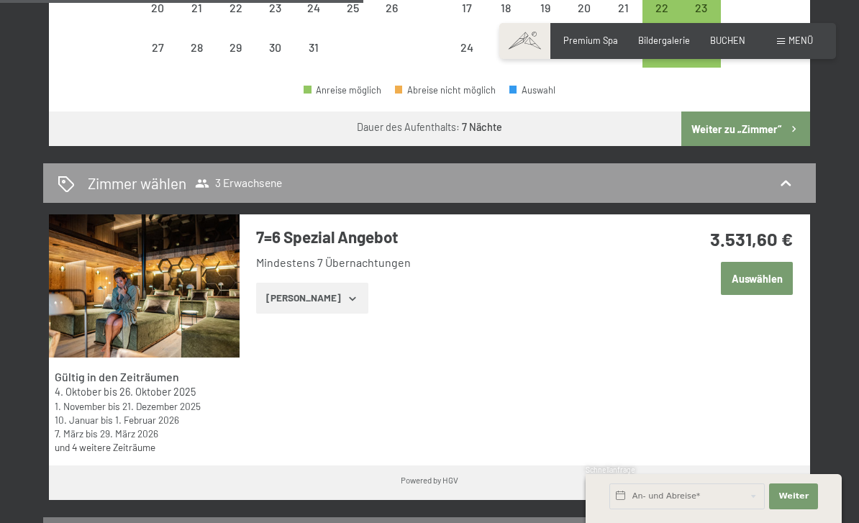
scroll to position [659, 0]
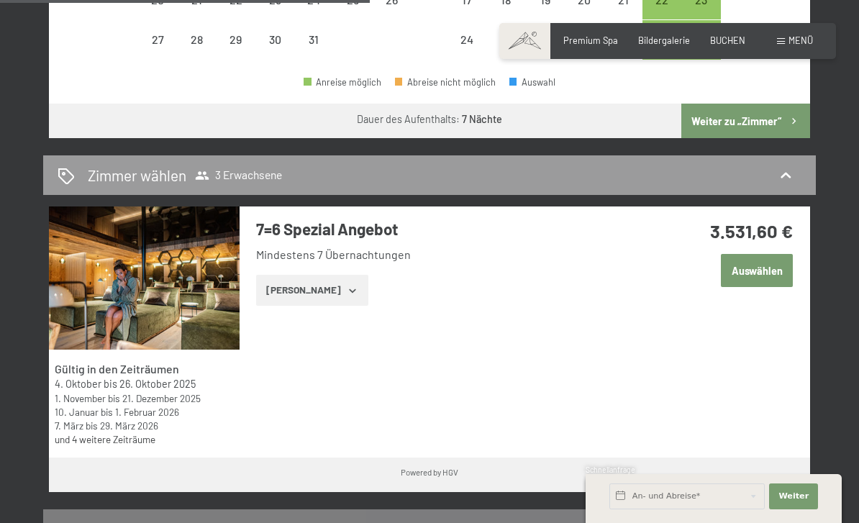
click at [287, 279] on button "Zeige Zimmer" at bounding box center [312, 291] width 112 height 32
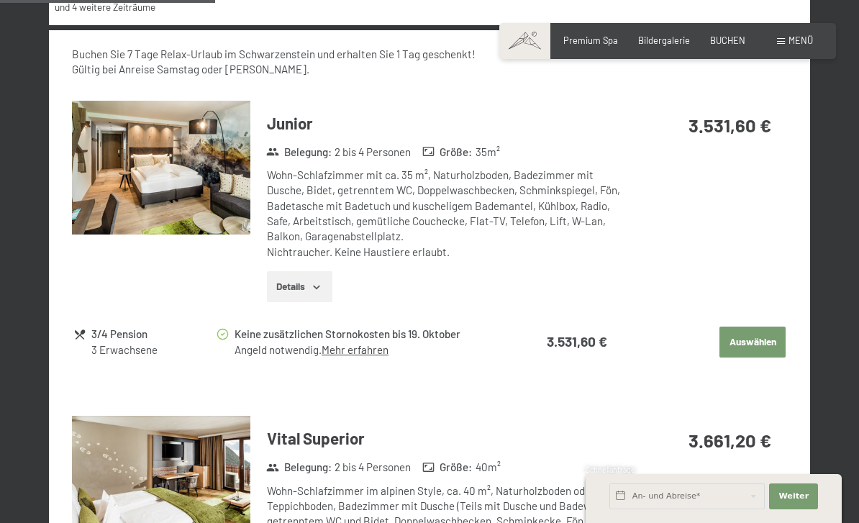
scroll to position [1091, 0]
click at [776, 327] on button "Auswählen" at bounding box center [753, 343] width 66 height 32
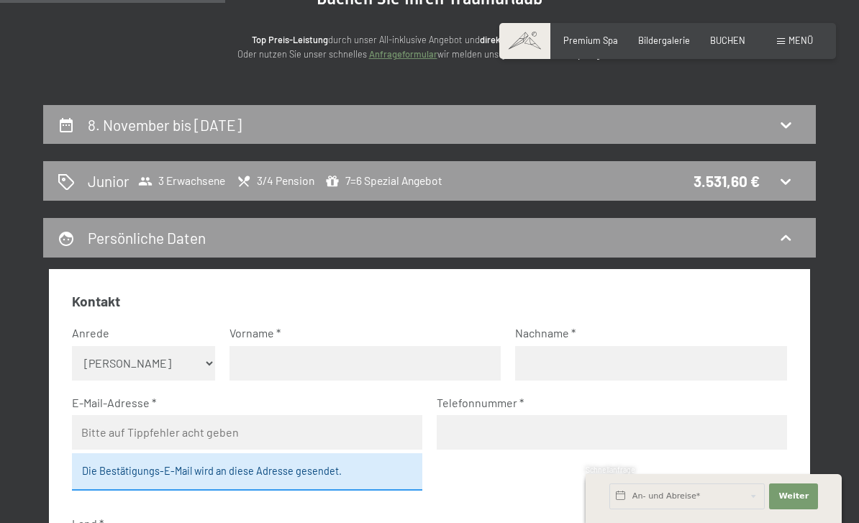
scroll to position [0, 0]
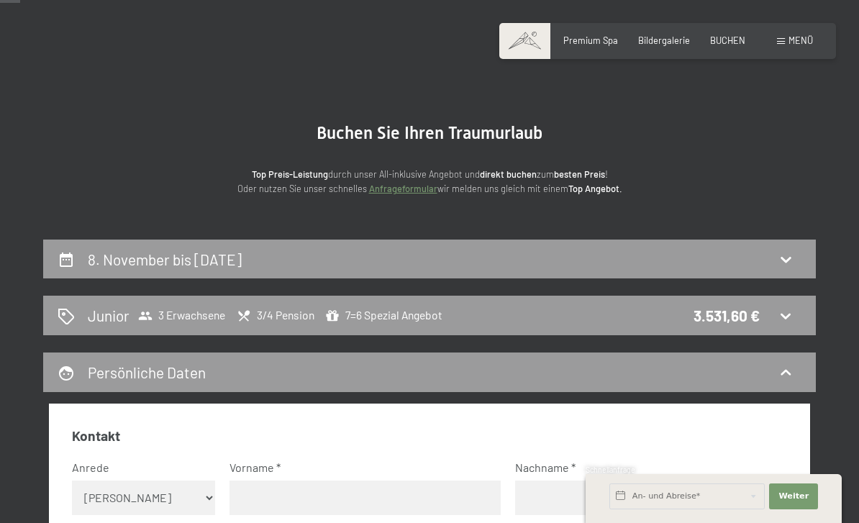
click at [787, 317] on icon at bounding box center [786, 317] width 10 height 6
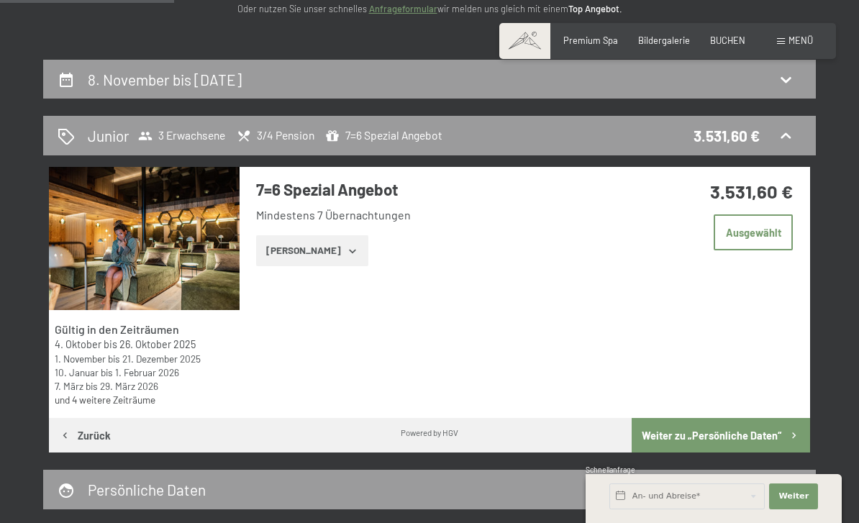
scroll to position [216, 0]
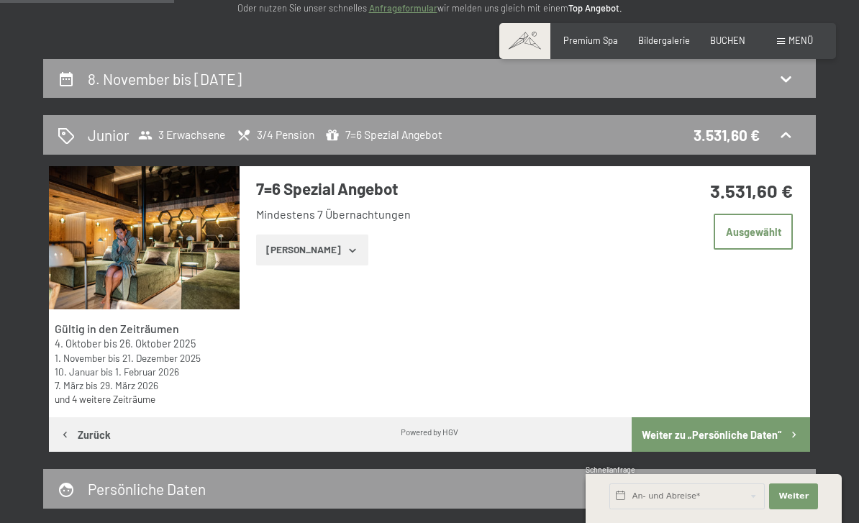
click at [344, 250] on button "Zeige Zimmer" at bounding box center [312, 251] width 112 height 32
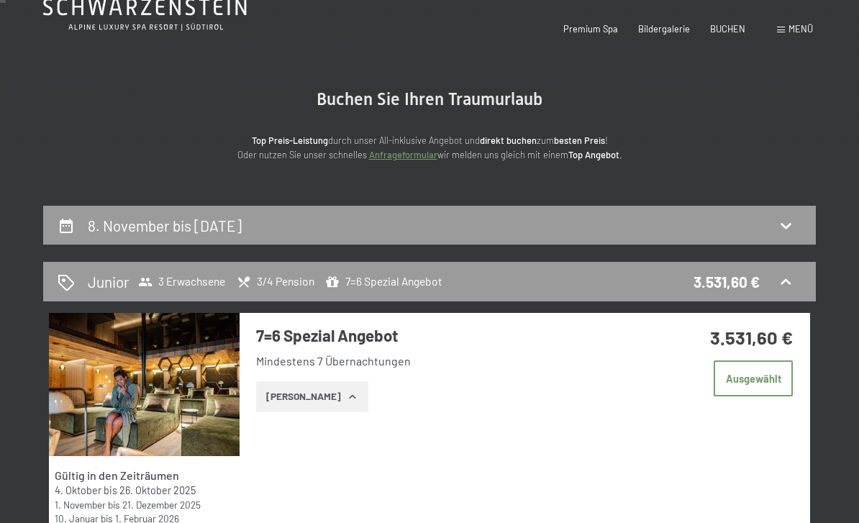
scroll to position [0, 0]
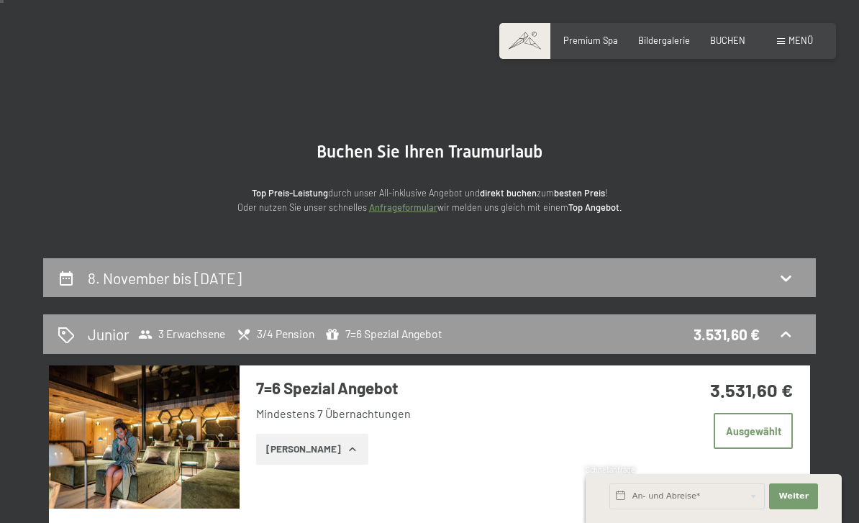
click at [786, 284] on icon at bounding box center [785, 277] width 17 height 17
select select "2025-10-01"
select select "2025-11-01"
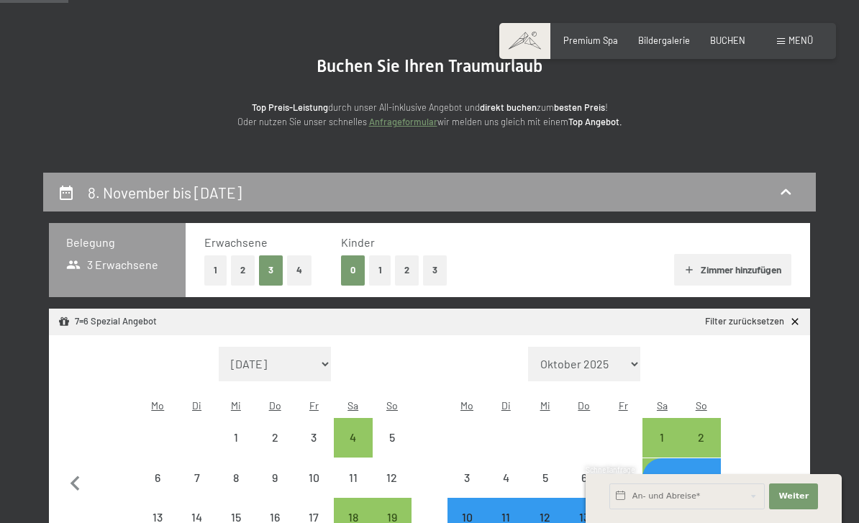
scroll to position [94, 0]
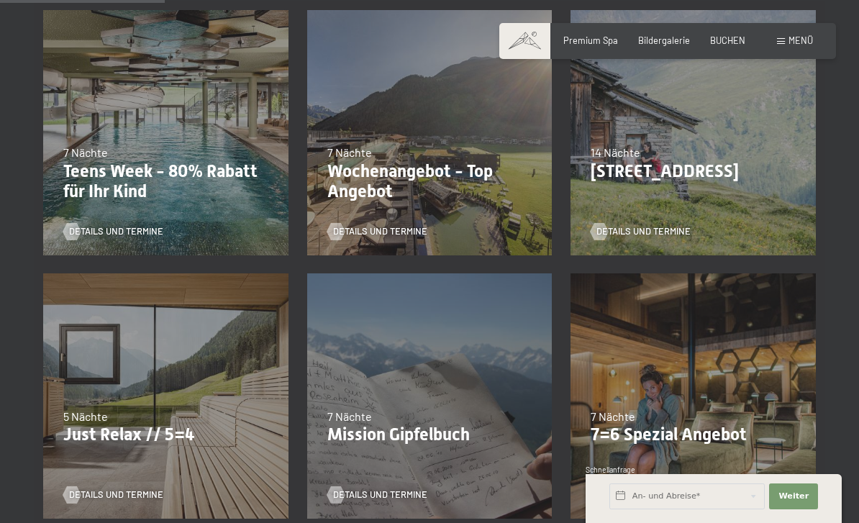
scroll to position [376, 0]
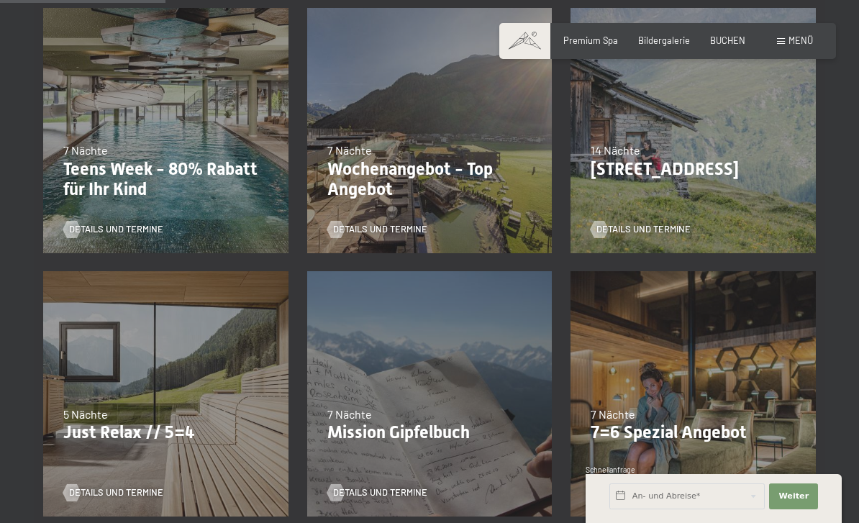
click at [239, 469] on div "Details und Termine" at bounding box center [161, 484] width 196 height 30
click at [153, 481] on div "Details und Termine" at bounding box center [161, 484] width 196 height 30
click at [150, 497] on span "Details und Termine" at bounding box center [116, 492] width 94 height 13
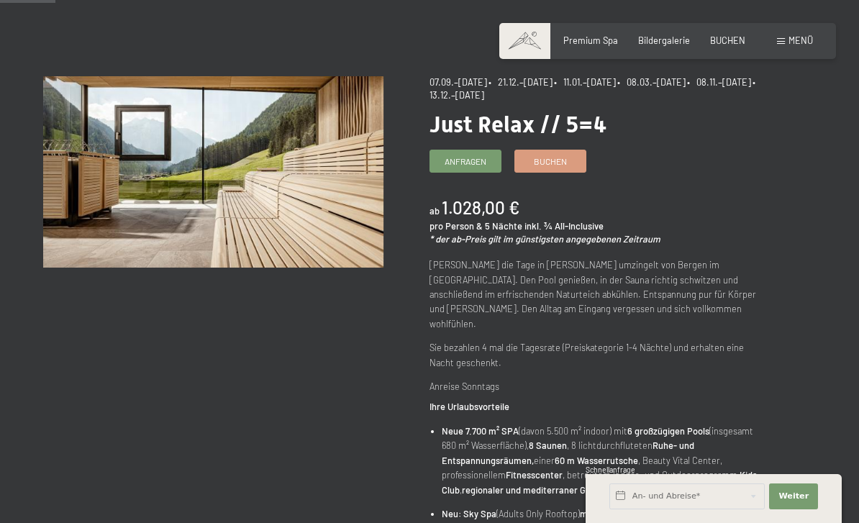
scroll to position [86, 0]
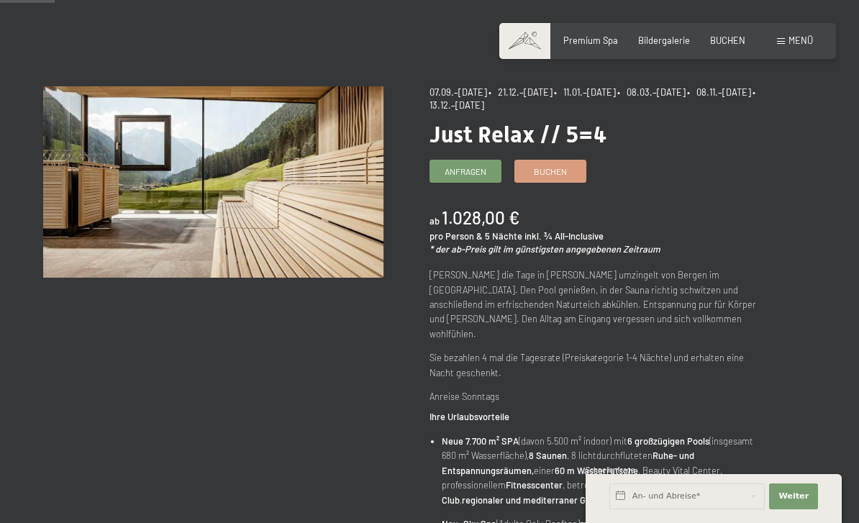
click at [563, 166] on span "Buchen" at bounding box center [550, 172] width 33 height 12
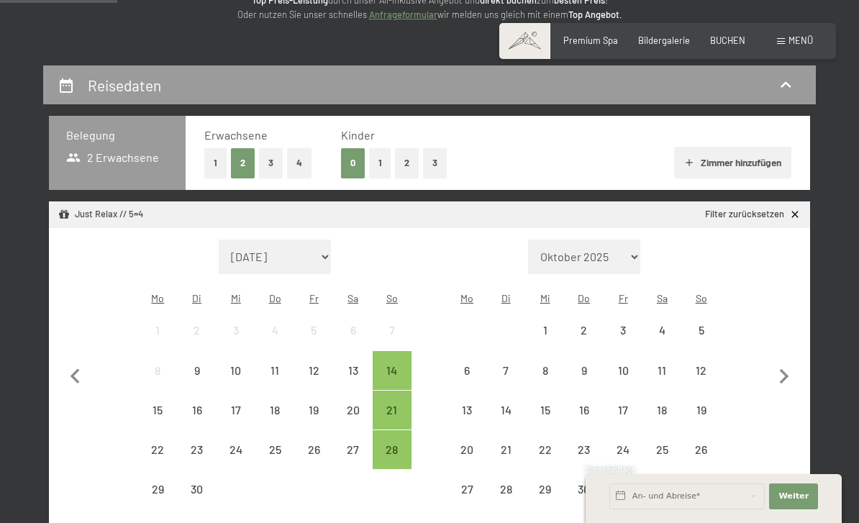
scroll to position [209, 0]
click at [277, 170] on button "3" at bounding box center [271, 164] width 24 height 30
click at [395, 353] on div "14" at bounding box center [392, 371] width 36 height 36
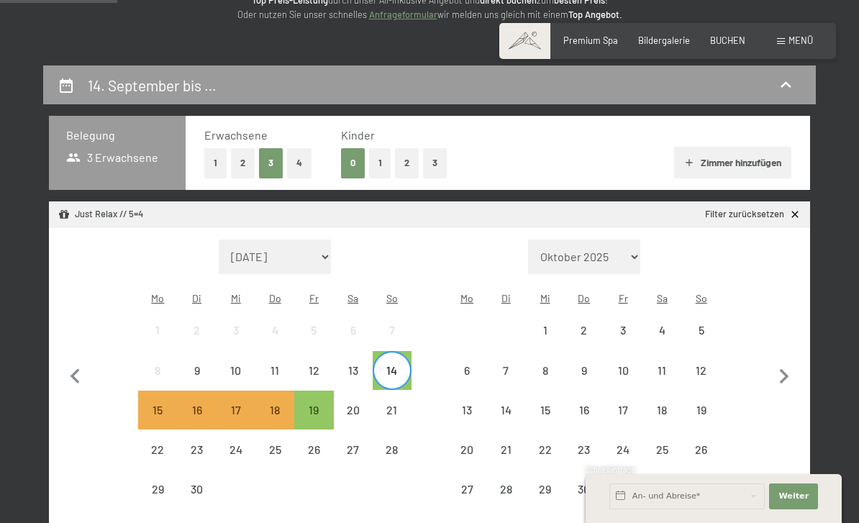
click at [316, 404] on div "19" at bounding box center [314, 422] width 36 height 36
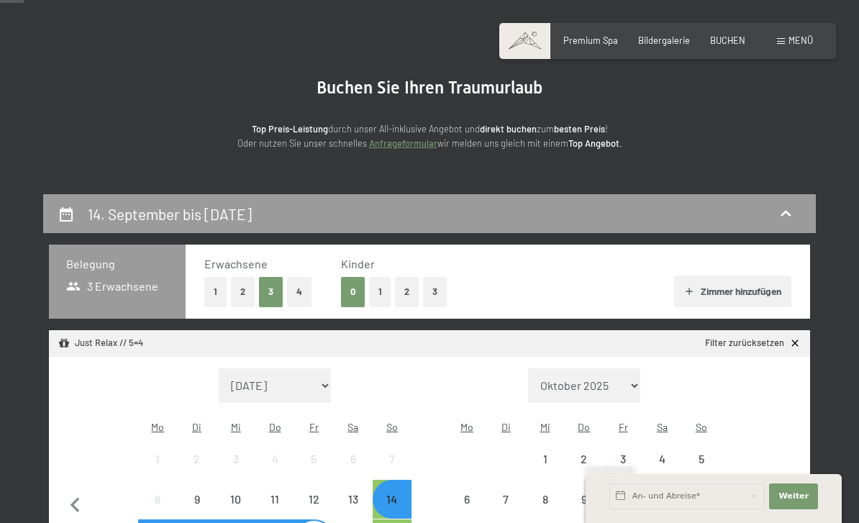
scroll to position [0, 0]
